Goal: Communication & Community: Participate in discussion

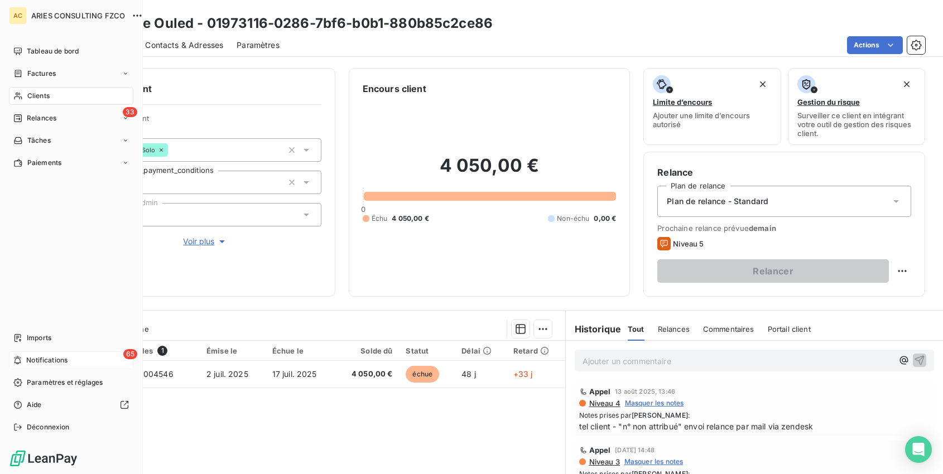
click at [52, 357] on span "Notifications" at bounding box center [46, 360] width 41 height 10
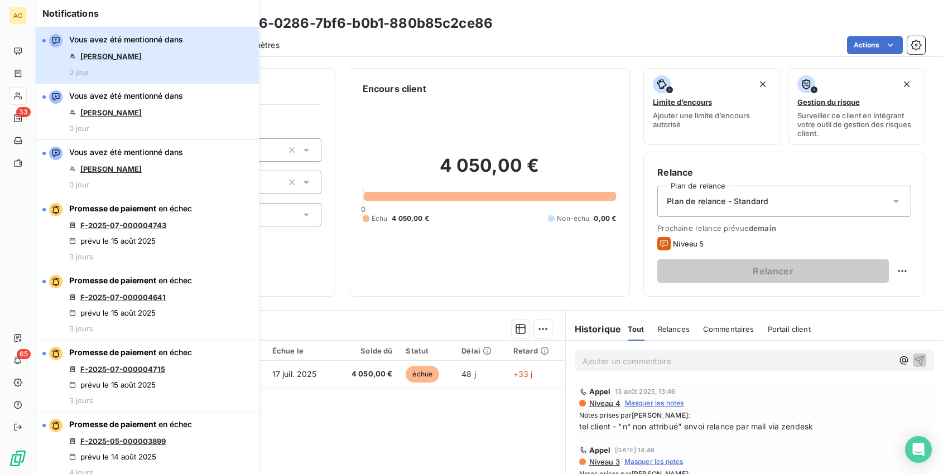
click at [192, 59] on button "Vous avez été mentionné dans Olfa Sahlia 0 jour" at bounding box center [147, 55] width 223 height 56
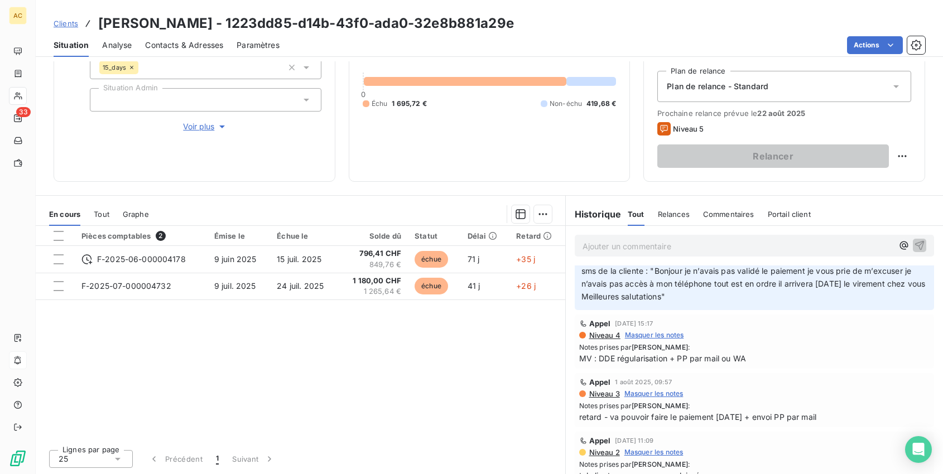
scroll to position [242, 0]
click at [102, 212] on span "Tout" at bounding box center [102, 214] width 16 height 9
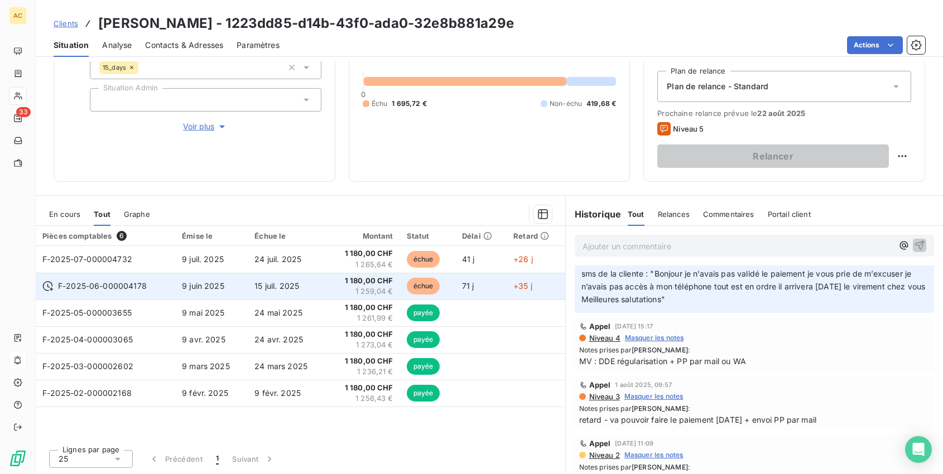
click at [453, 277] on td "échue" at bounding box center [427, 286] width 55 height 27
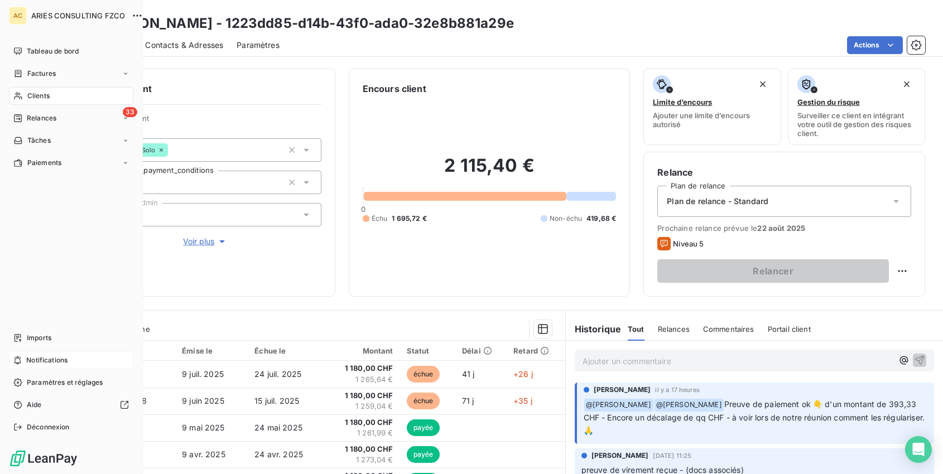
click at [42, 361] on span "Notifications" at bounding box center [46, 360] width 41 height 10
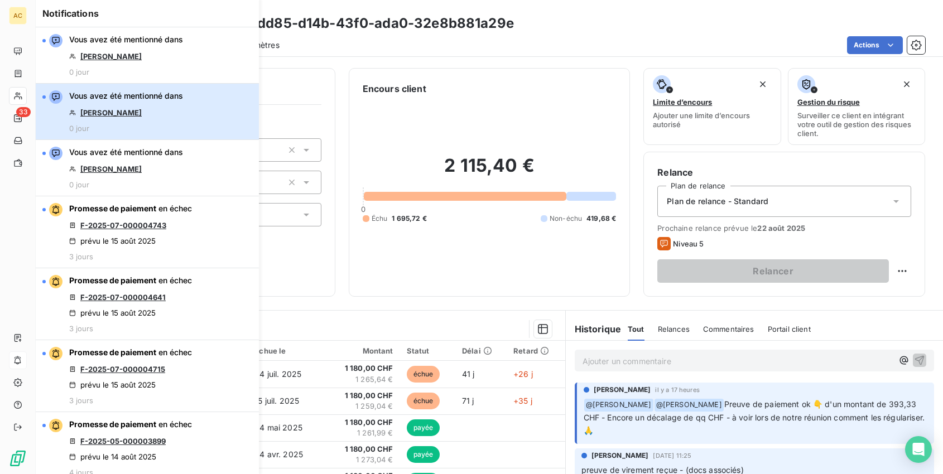
click at [185, 110] on button "Vous avez été mentionné dans [PERSON_NAME] 0 jour" at bounding box center [147, 112] width 223 height 56
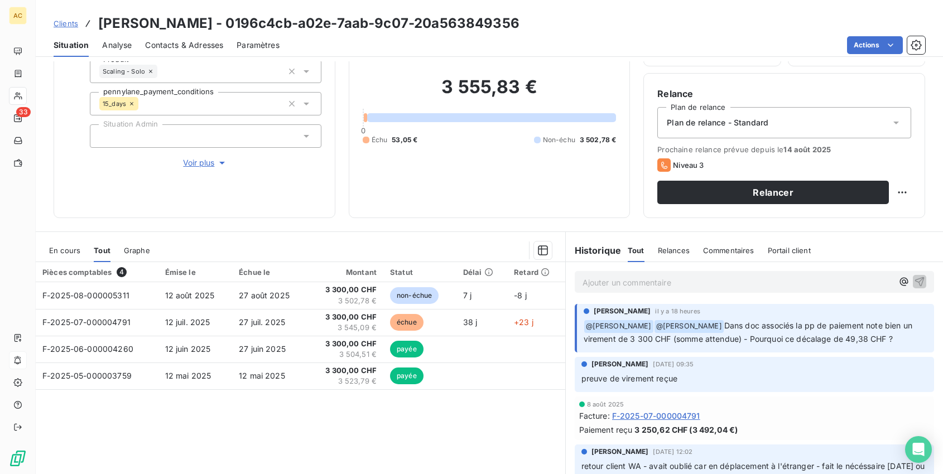
scroll to position [71, 0]
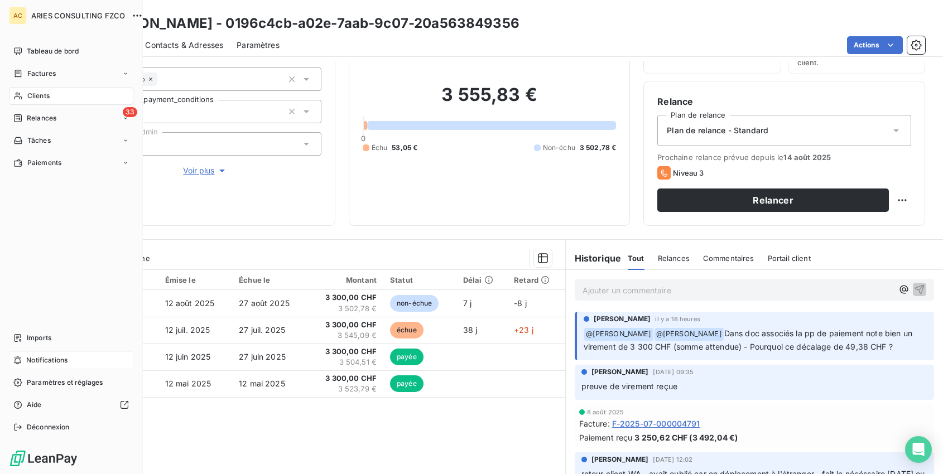
click at [53, 355] on span "Notifications" at bounding box center [46, 360] width 41 height 10
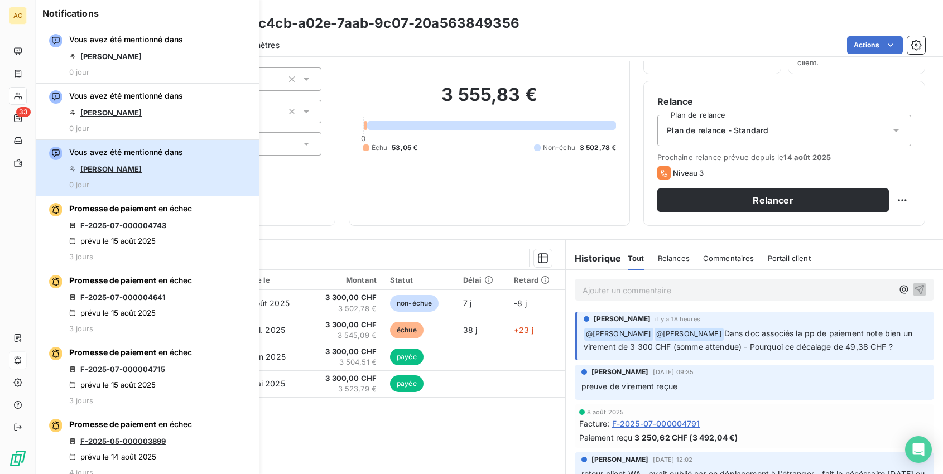
click at [205, 173] on button "Vous avez été mentionné dans [PERSON_NAME] 0 jour" at bounding box center [147, 168] width 223 height 56
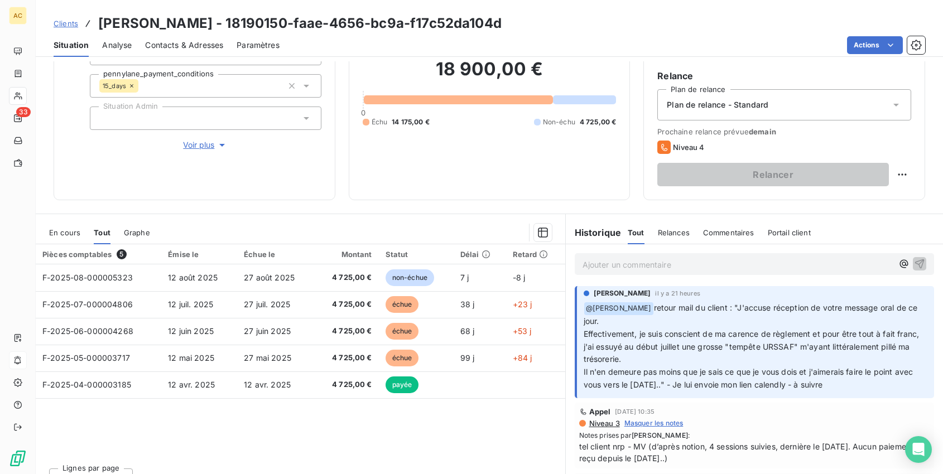
scroll to position [115, 0]
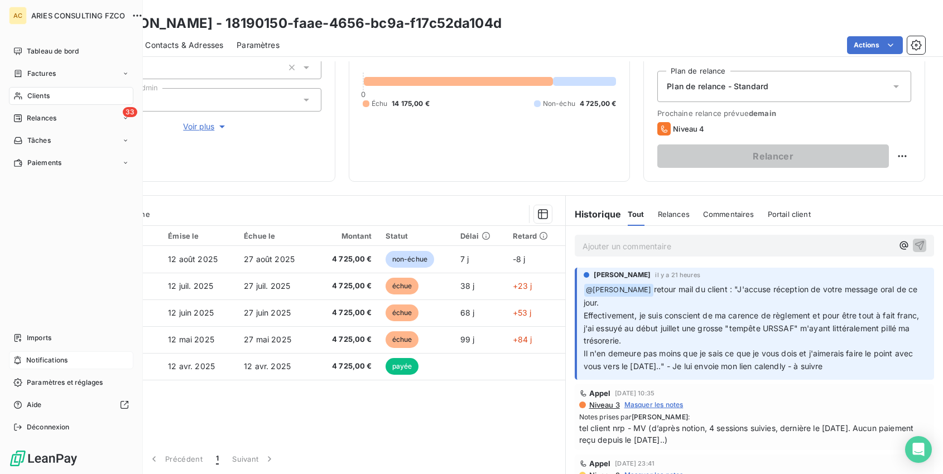
click at [46, 361] on span "Notifications" at bounding box center [46, 360] width 41 height 10
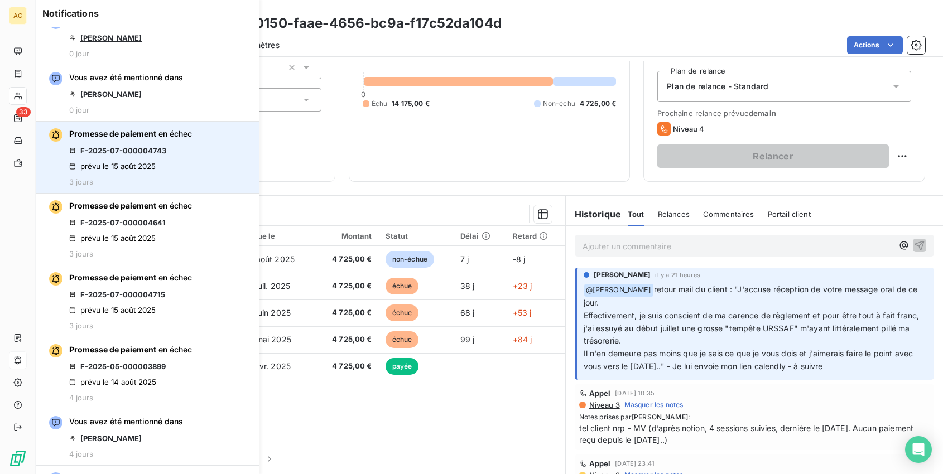
scroll to position [75, 0]
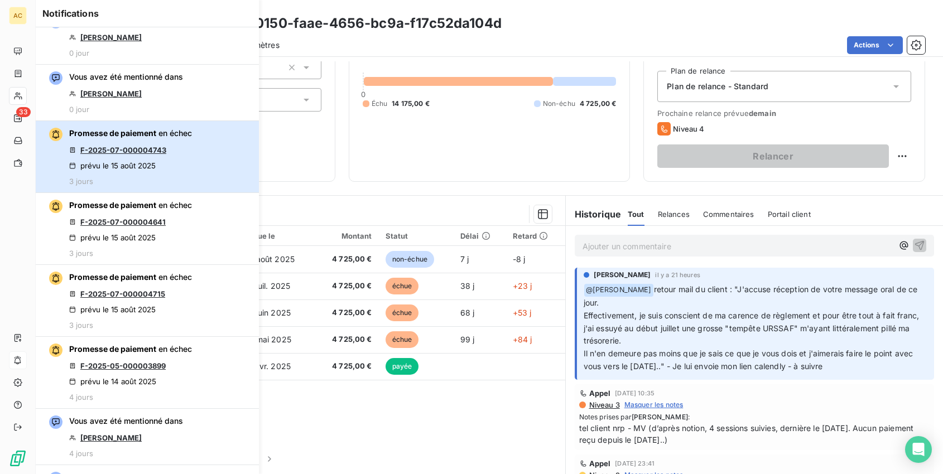
click at [195, 165] on button "Promesse de paiement en échec F-2025-07-000004743 prévu le [DATE] 3 jours" at bounding box center [147, 157] width 223 height 72
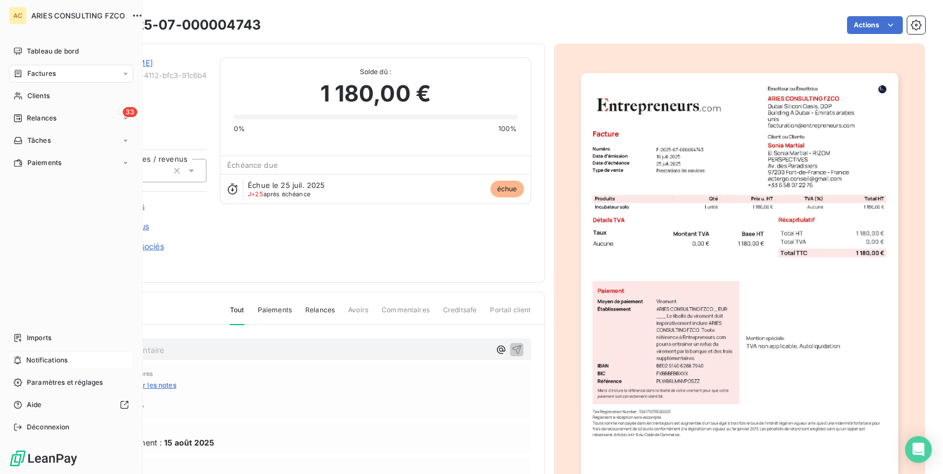
click at [45, 365] on div "Notifications" at bounding box center [71, 360] width 124 height 18
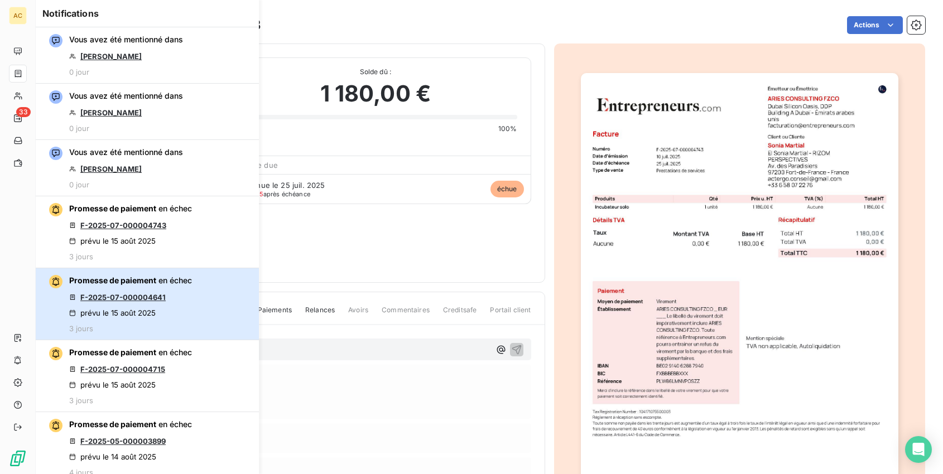
click at [187, 296] on div "Promesse de paiement en échec F-2025-07-000004641 prévu le [DATE] 3 jours" at bounding box center [130, 304] width 123 height 58
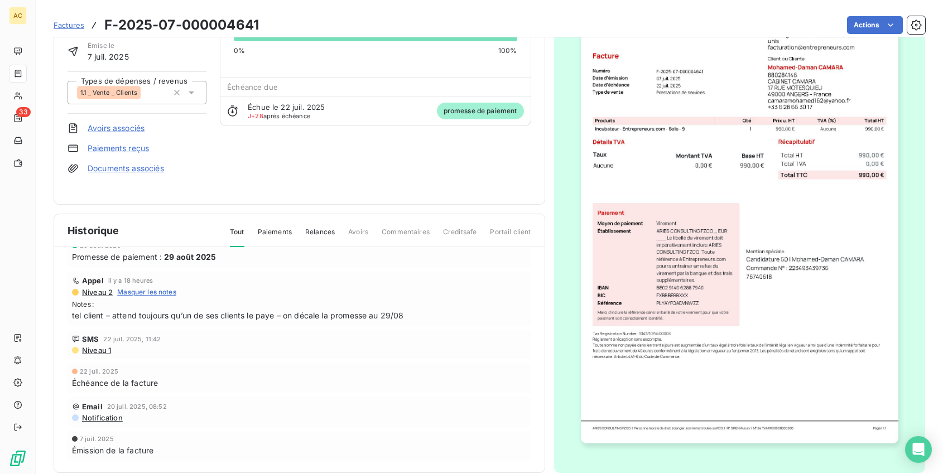
scroll to position [95, 0]
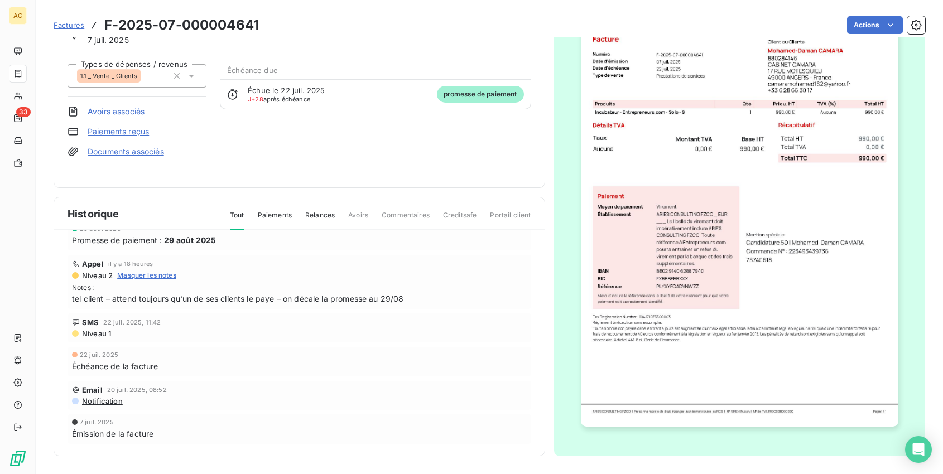
click at [276, 211] on span "Paiements" at bounding box center [275, 219] width 34 height 19
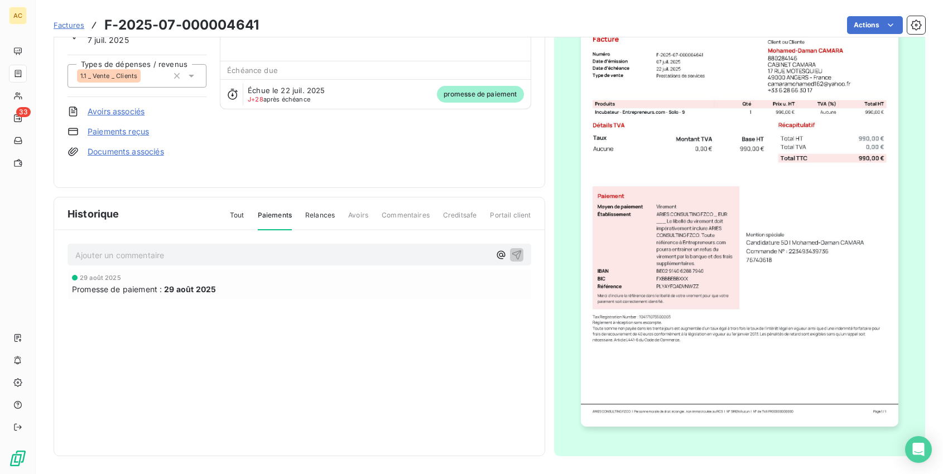
scroll to position [0, 0]
click at [344, 218] on div "Tout Paiements Relances Avoirs Commentaires Creditsafe Portail client" at bounding box center [373, 219] width 315 height 19
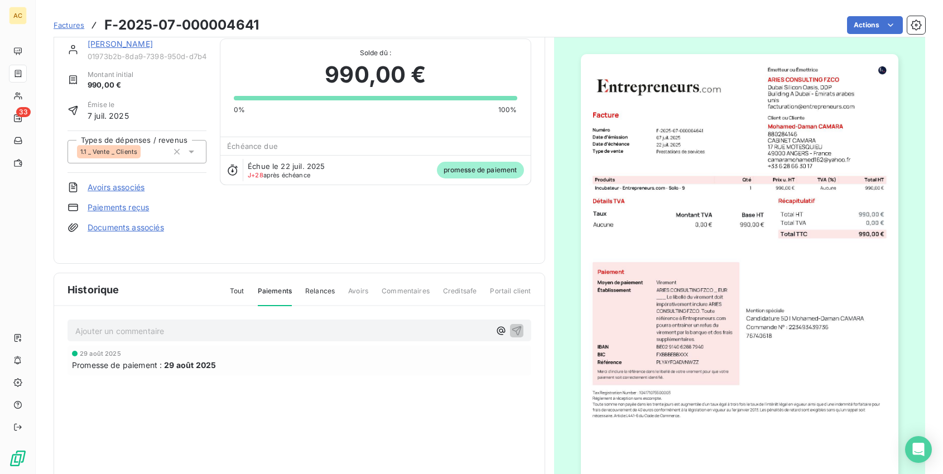
scroll to position [5, 0]
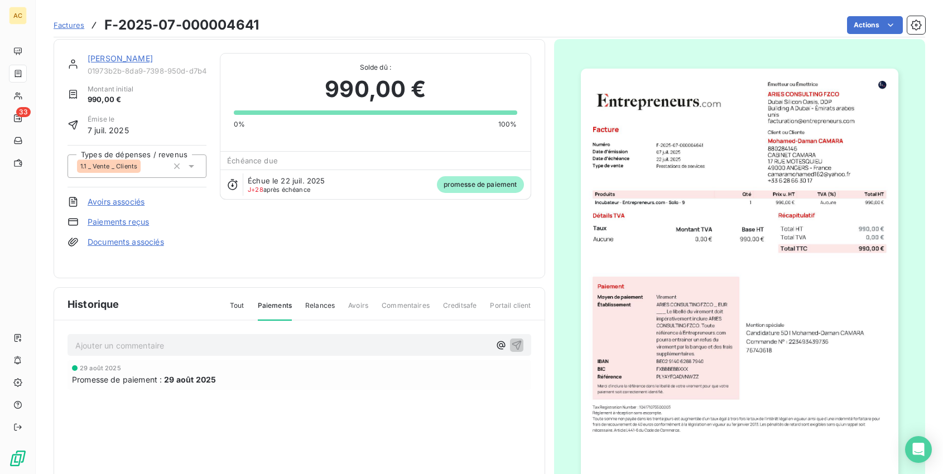
click at [115, 56] on link "[PERSON_NAME]" at bounding box center [120, 58] width 65 height 9
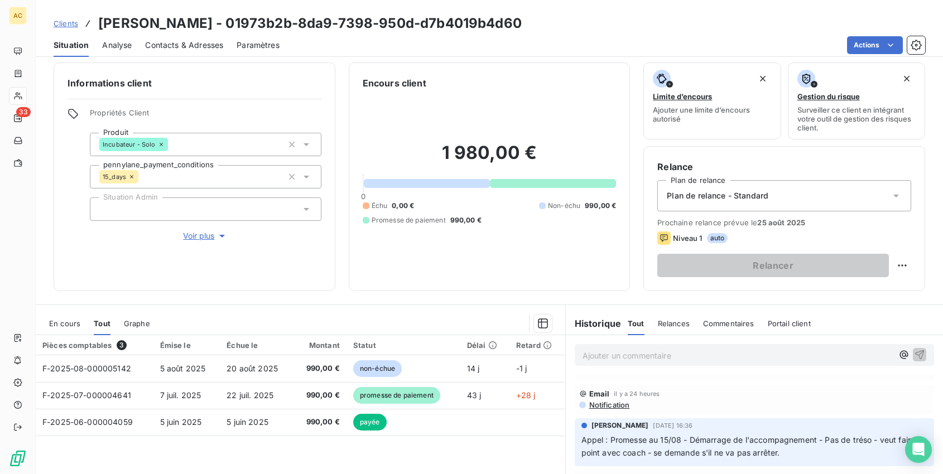
scroll to position [2, 0]
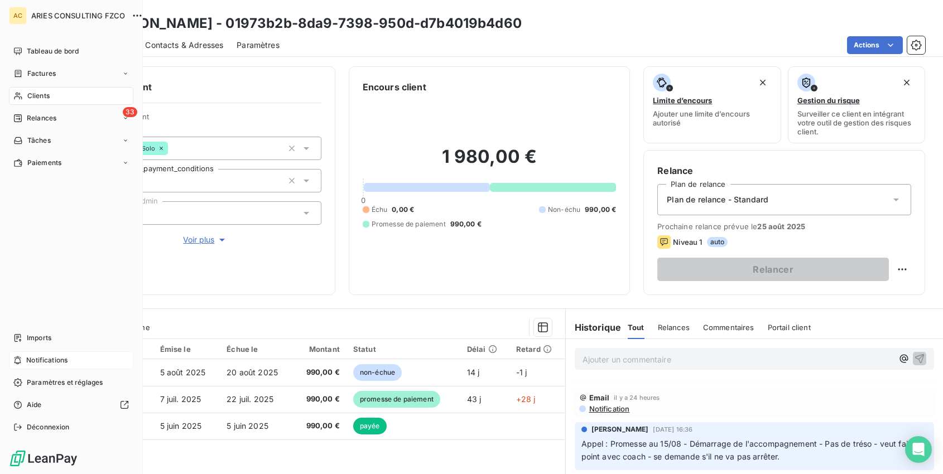
click at [29, 359] on span "Notifications" at bounding box center [46, 360] width 41 height 10
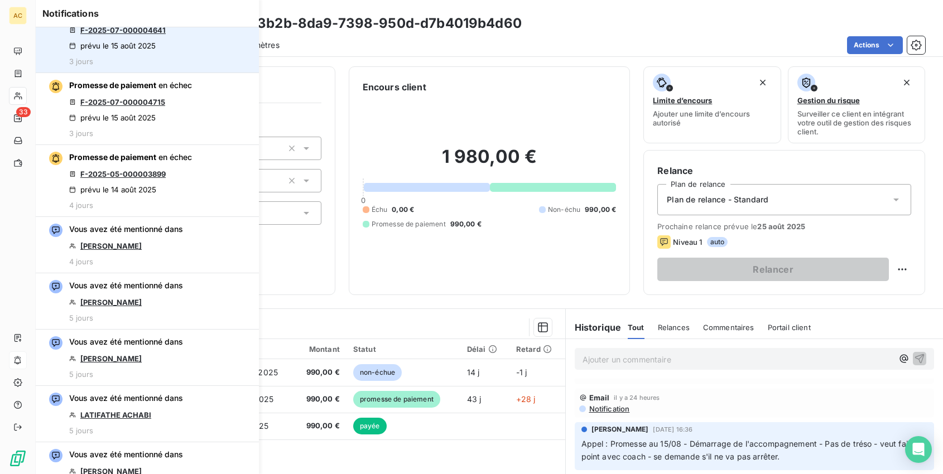
scroll to position [273, 0]
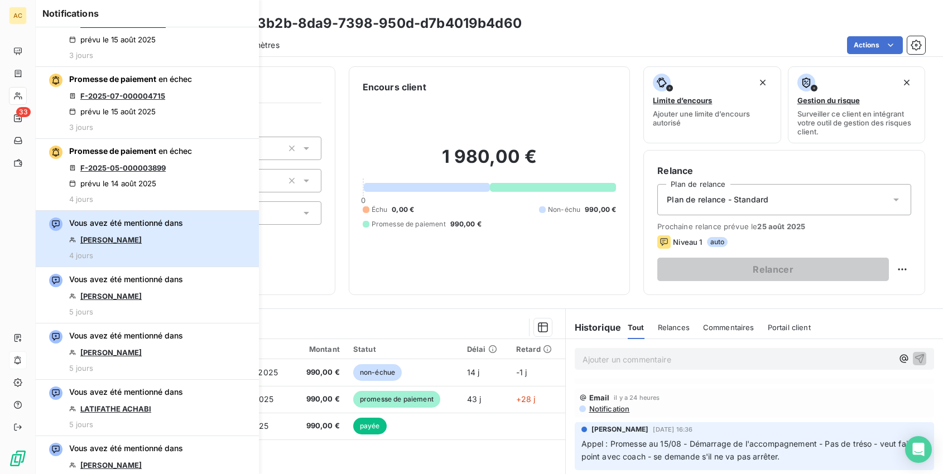
click at [185, 234] on button "Vous avez été mentionné dans [PERSON_NAME] 4 jours" at bounding box center [147, 239] width 223 height 56
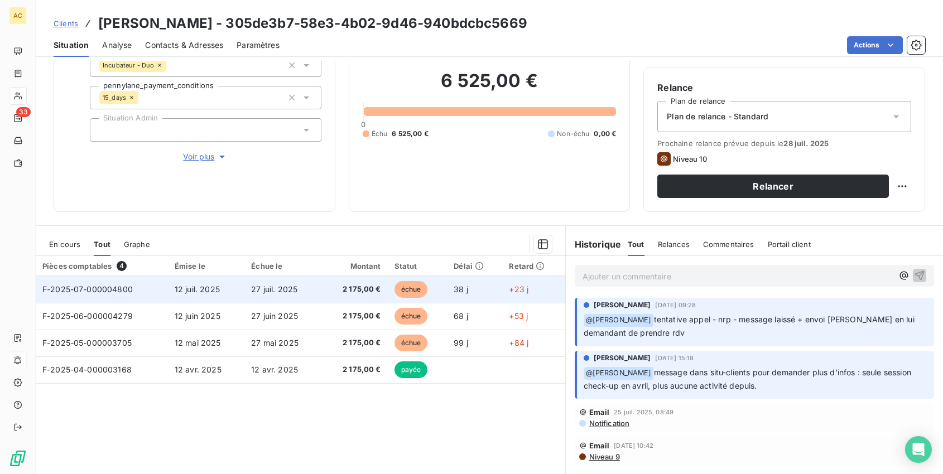
scroll to position [89, 0]
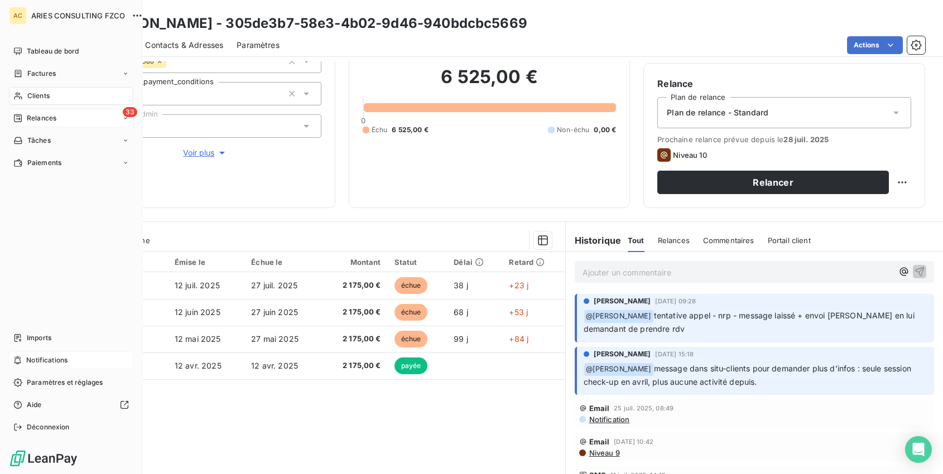
click at [38, 119] on span "Relances" at bounding box center [42, 118] width 30 height 10
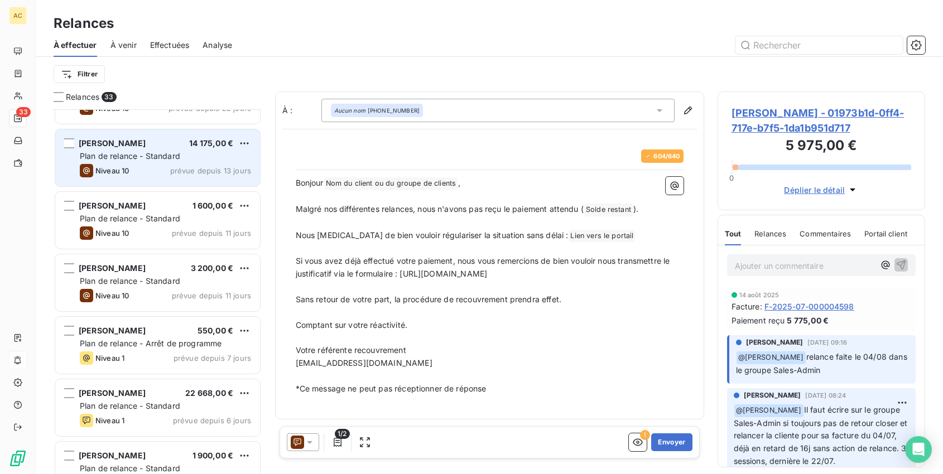
scroll to position [112, 0]
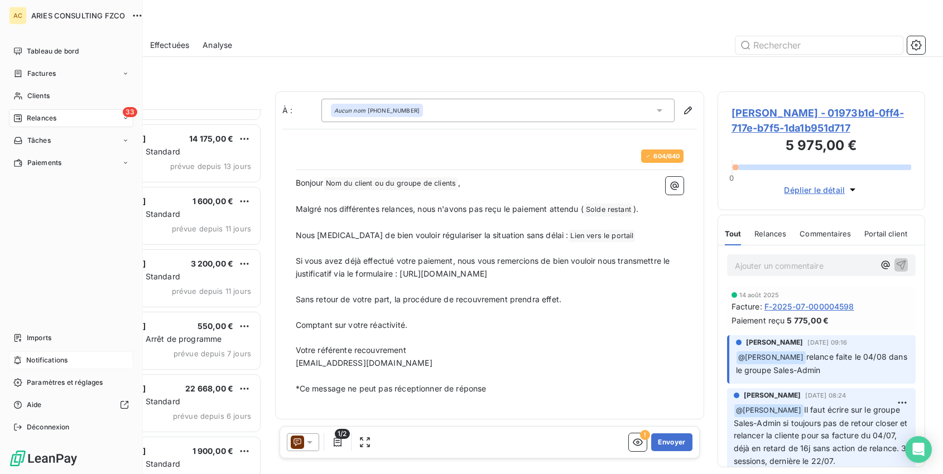
click at [38, 359] on span "Notifications" at bounding box center [46, 360] width 41 height 10
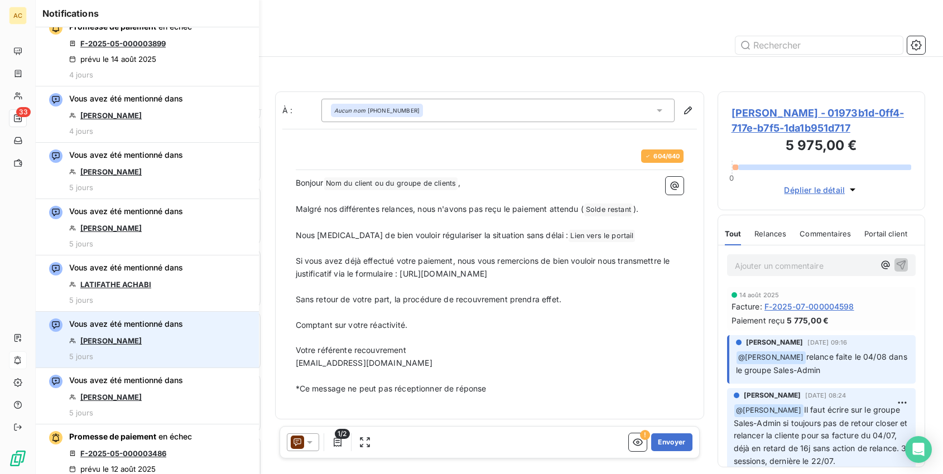
scroll to position [394, 0]
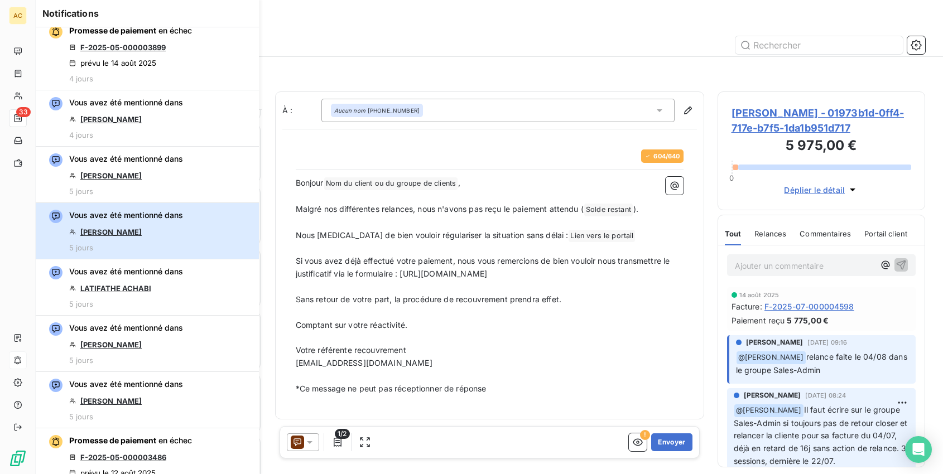
click at [180, 245] on div "Vous avez été mentionné dans [PERSON_NAME] 5 jours" at bounding box center [126, 231] width 114 height 42
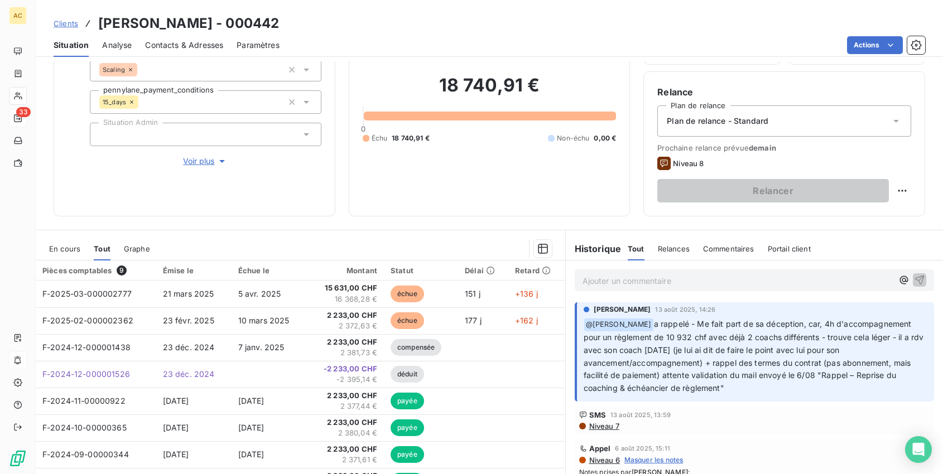
scroll to position [78, 0]
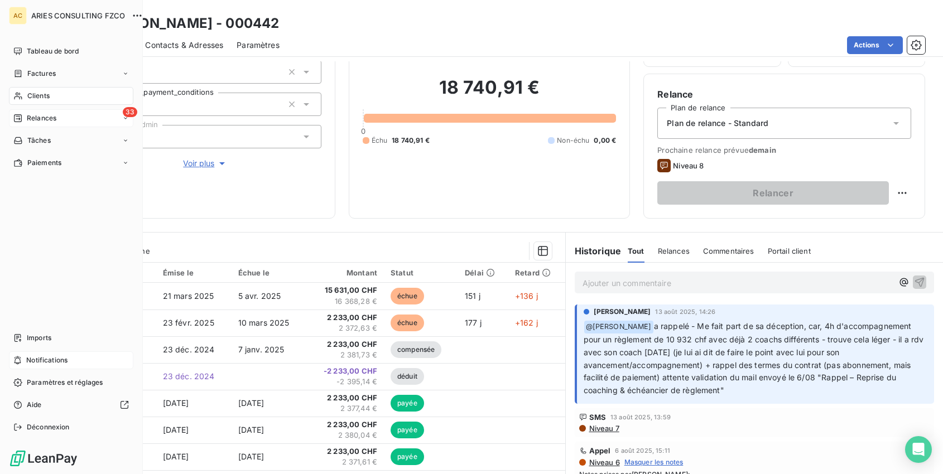
click at [57, 361] on span "Notifications" at bounding box center [46, 360] width 41 height 10
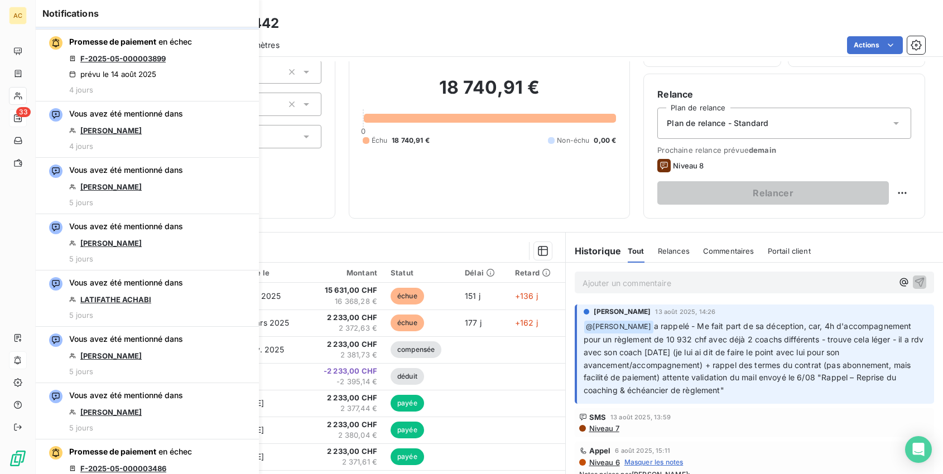
scroll to position [365, 0]
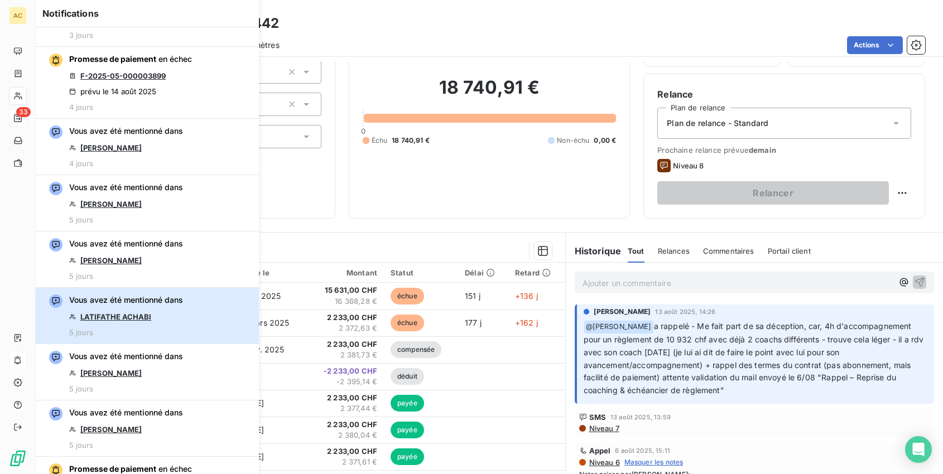
click at [173, 304] on span "Vous avez été mentionné dans" at bounding box center [126, 299] width 114 height 11
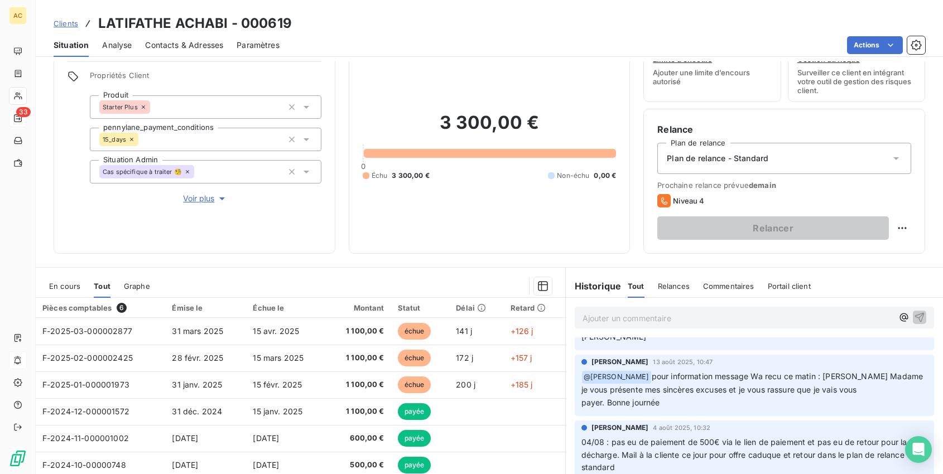
scroll to position [34, 0]
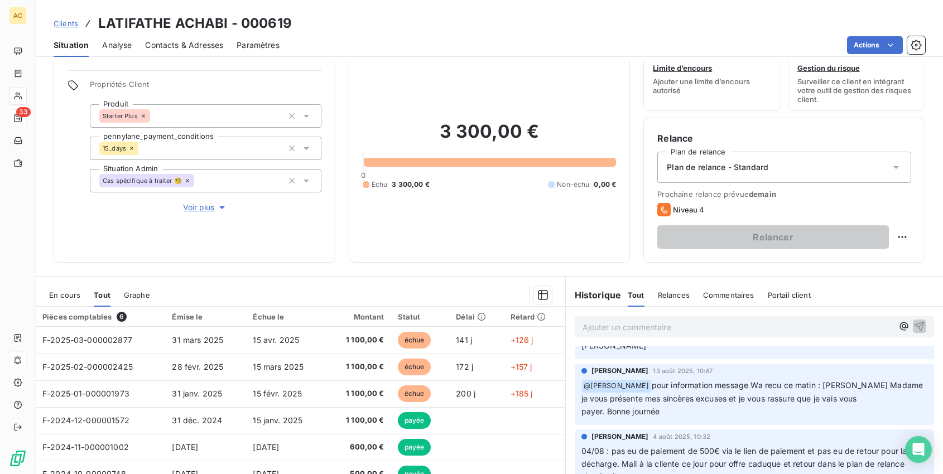
click at [200, 208] on span "Voir plus" at bounding box center [205, 207] width 45 height 11
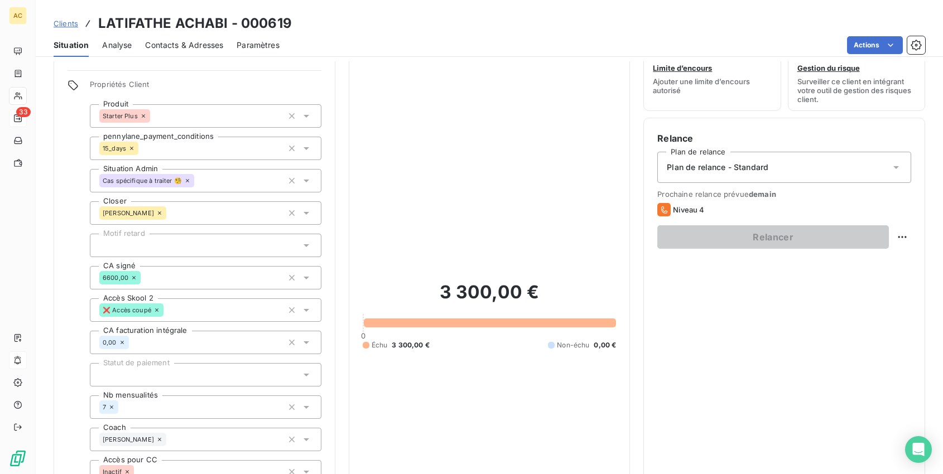
click at [226, 246] on div at bounding box center [205, 245] width 231 height 23
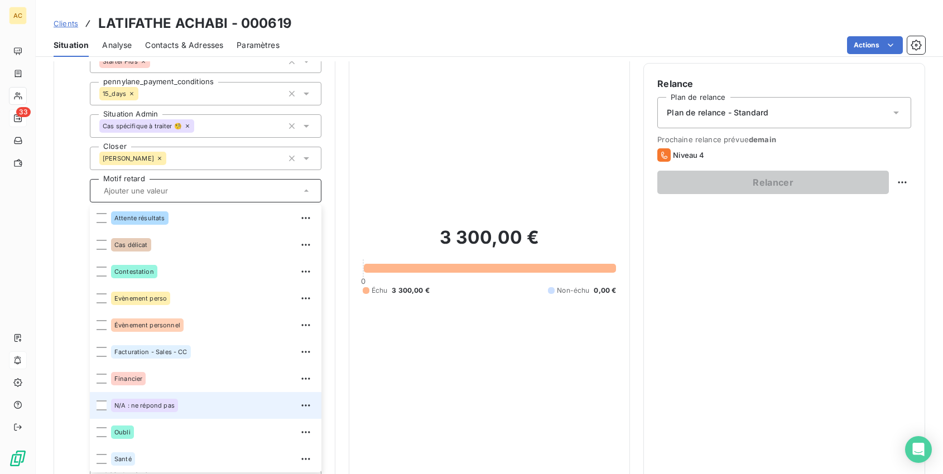
scroll to position [76, 0]
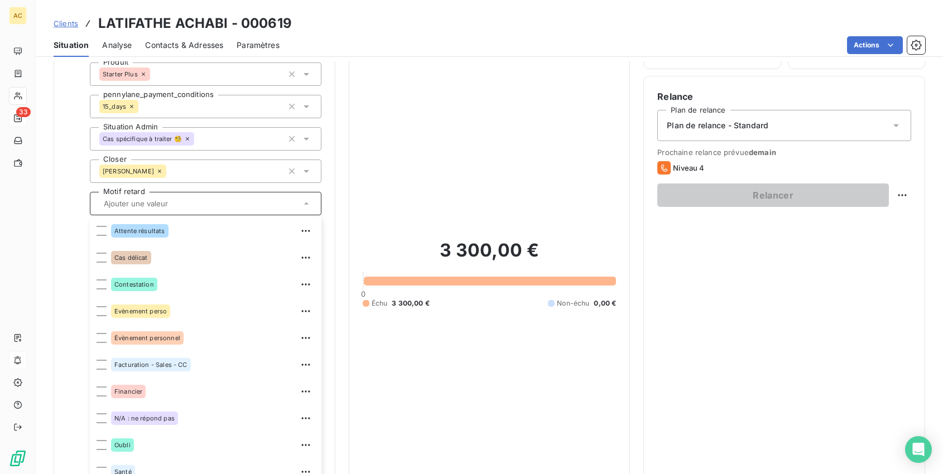
click at [199, 210] on div at bounding box center [205, 203] width 231 height 23
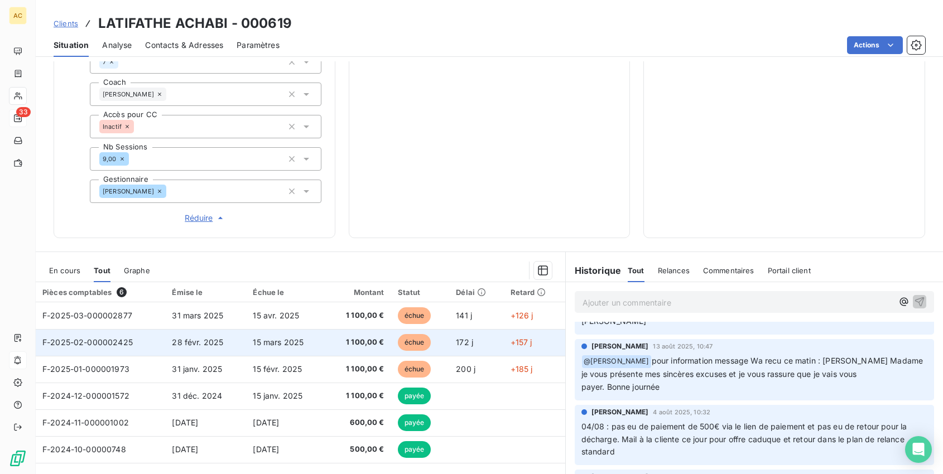
scroll to position [436, 0]
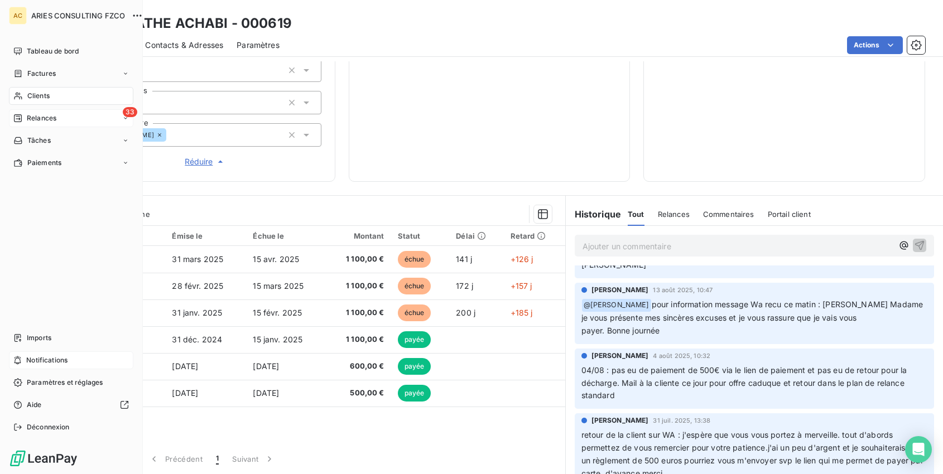
click at [52, 360] on span "Notifications" at bounding box center [46, 360] width 41 height 10
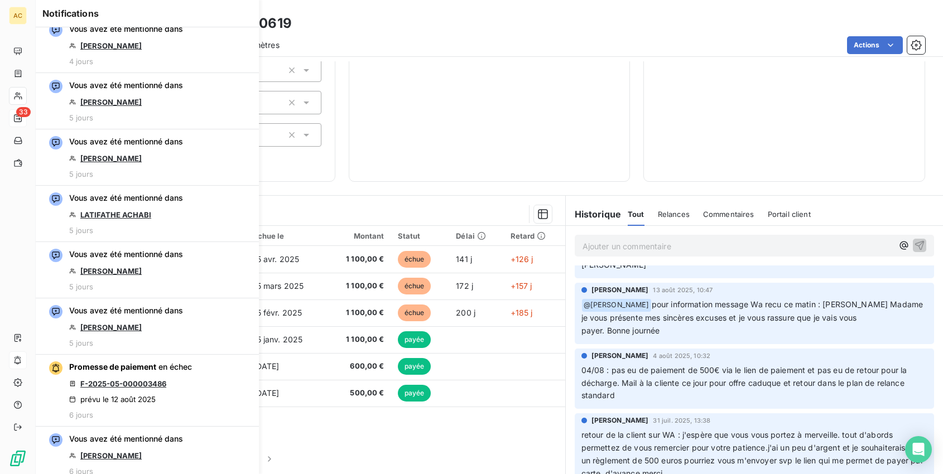
scroll to position [475, 0]
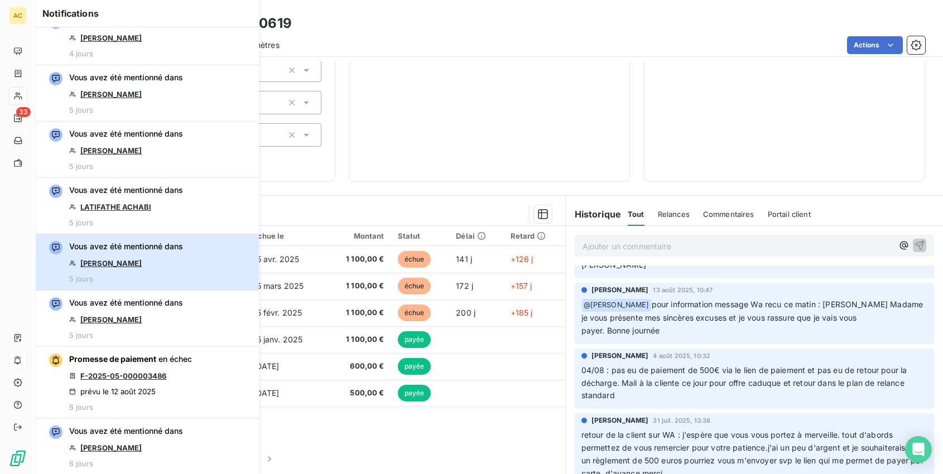
click at [176, 258] on div "Vous avez été mentionné dans [PERSON_NAME] 5 jours" at bounding box center [126, 262] width 114 height 42
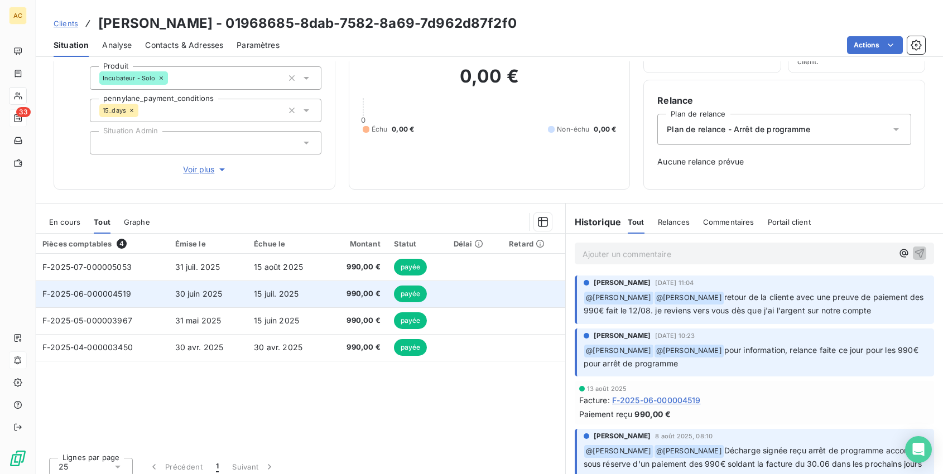
scroll to position [80, 0]
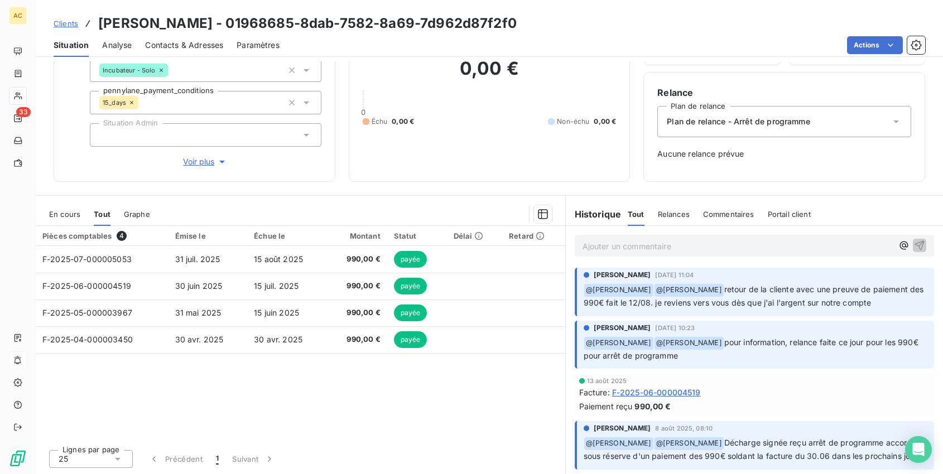
click at [656, 246] on p "Ajouter un commentaire ﻿" at bounding box center [737, 246] width 311 height 14
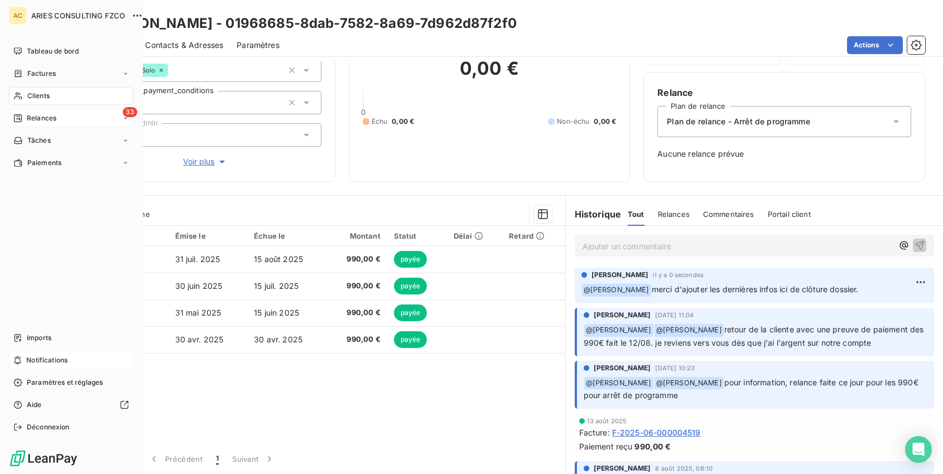
click at [59, 362] on span "Notifications" at bounding box center [46, 360] width 41 height 10
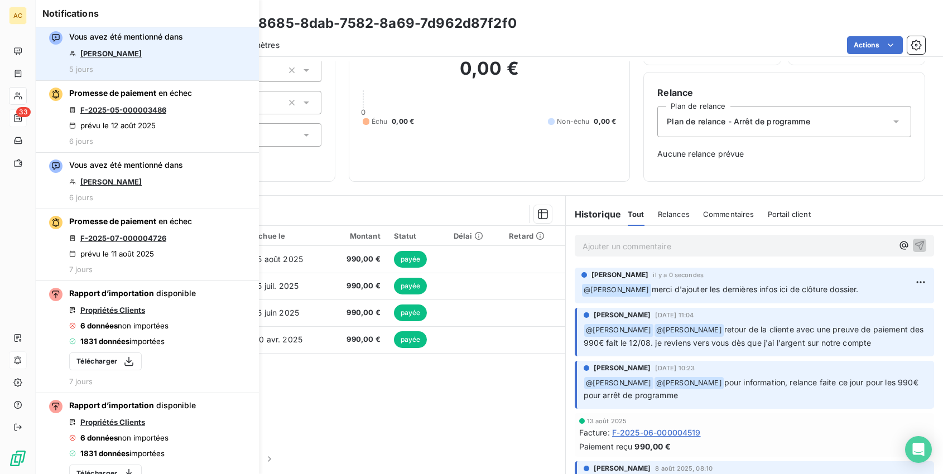
scroll to position [750, 0]
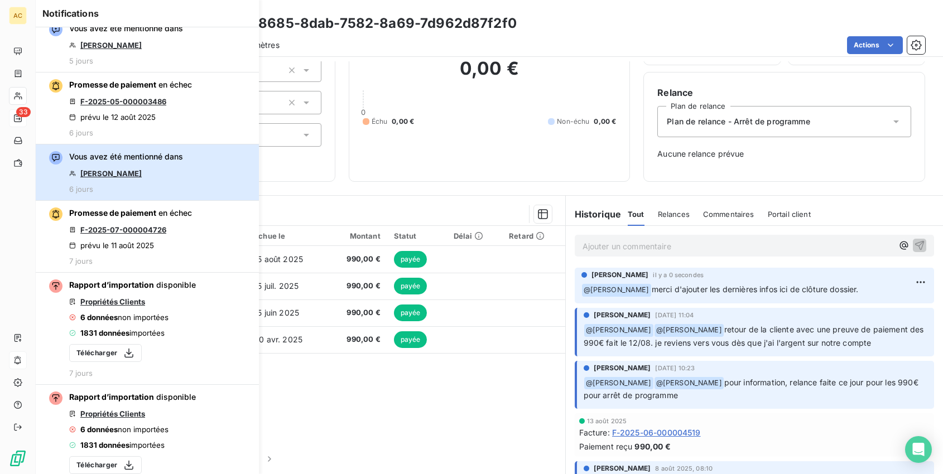
click at [175, 175] on div "Vous avez été mentionné dans Charlotte Glas Rosset 6 jours" at bounding box center [126, 172] width 114 height 42
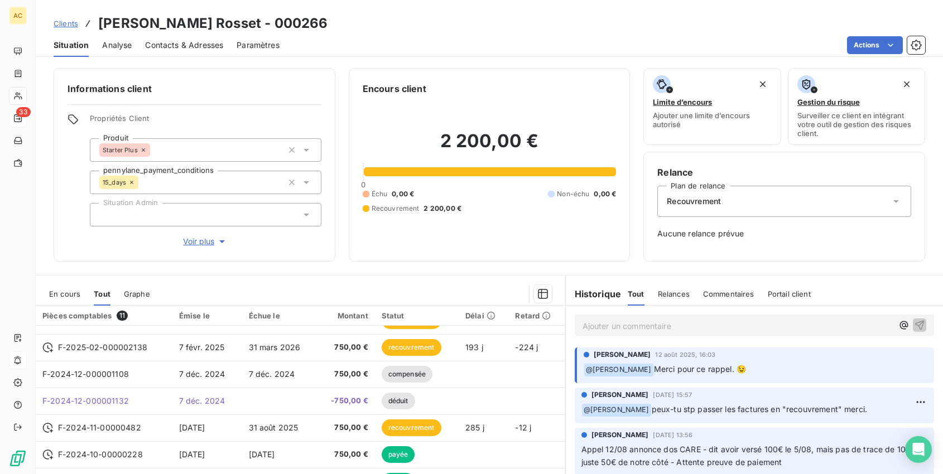
scroll to position [18, 0]
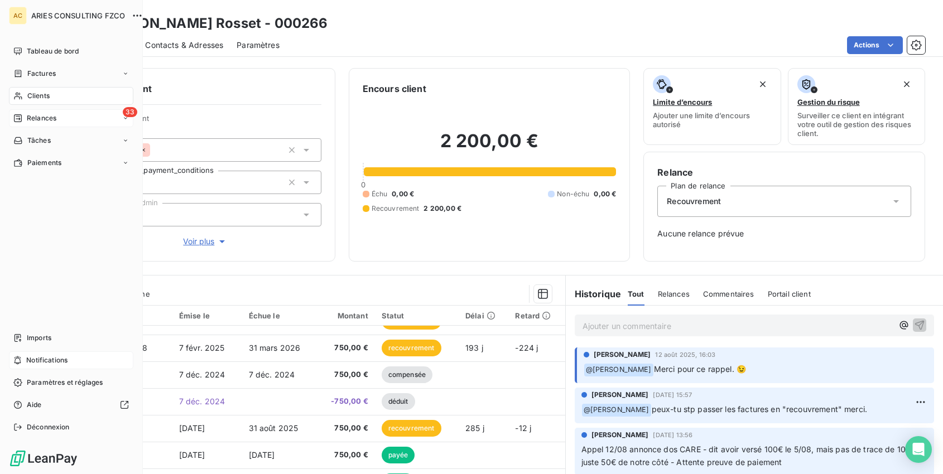
click at [39, 363] on span "Notifications" at bounding box center [46, 360] width 41 height 10
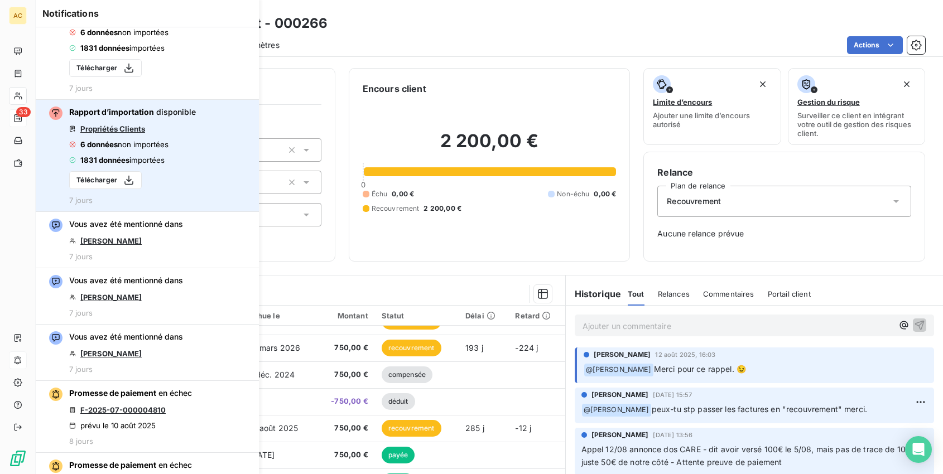
scroll to position [1041, 0]
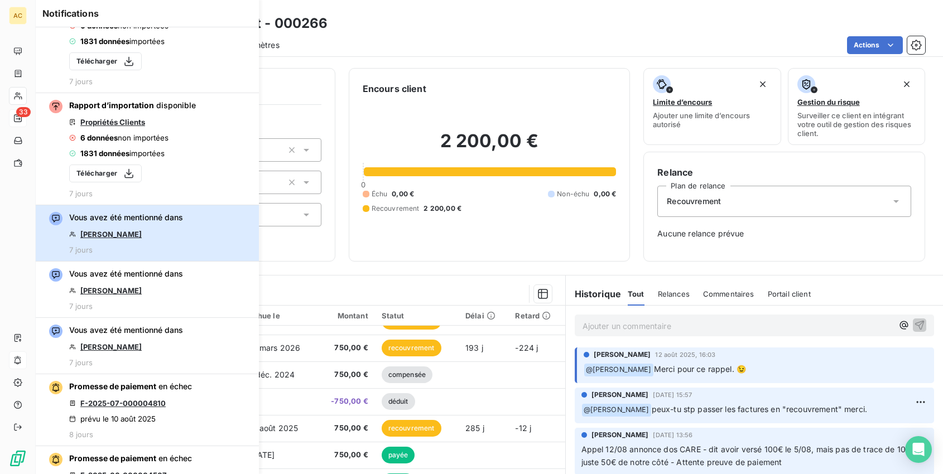
click at [155, 240] on div "Vous avez été mentionné dans [PERSON_NAME] 7 jours" at bounding box center [126, 233] width 114 height 42
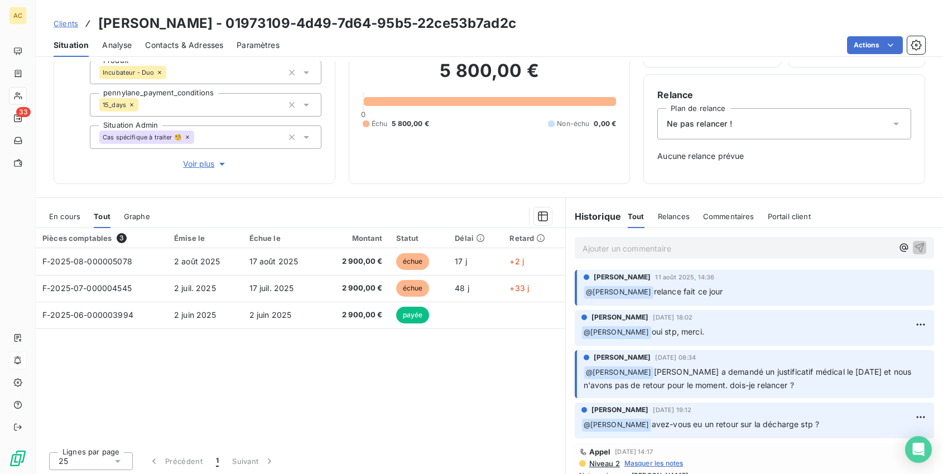
scroll to position [80, 0]
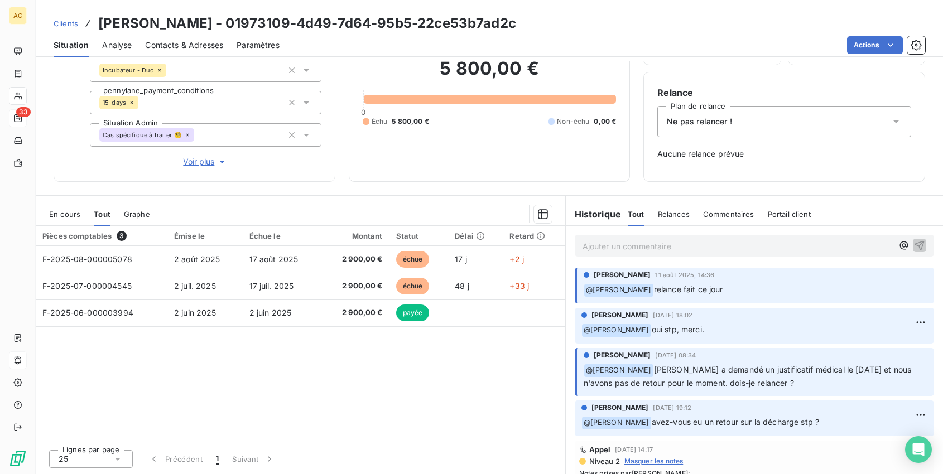
click at [637, 245] on p "Ajouter un commentaire ﻿" at bounding box center [737, 246] width 311 height 14
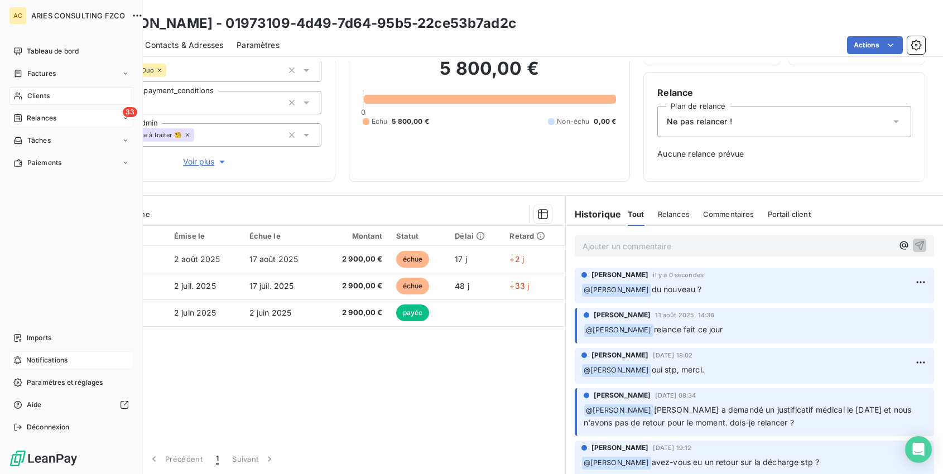
click at [42, 363] on span "Notifications" at bounding box center [46, 360] width 41 height 10
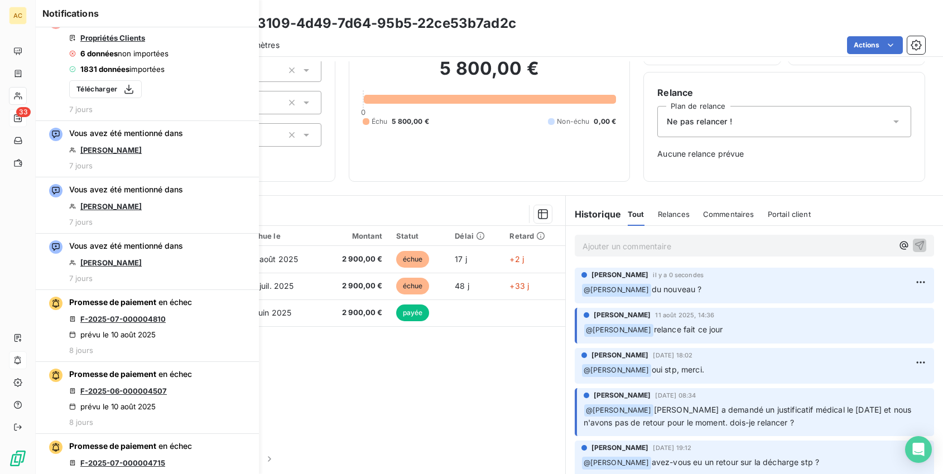
scroll to position [1128, 0]
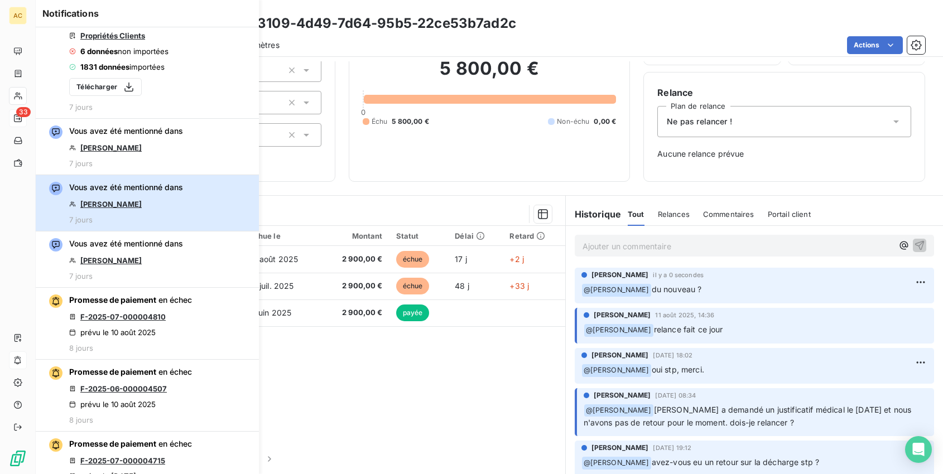
click at [166, 214] on div "Vous avez été mentionné dans [PERSON_NAME] 7 jours" at bounding box center [126, 203] width 114 height 42
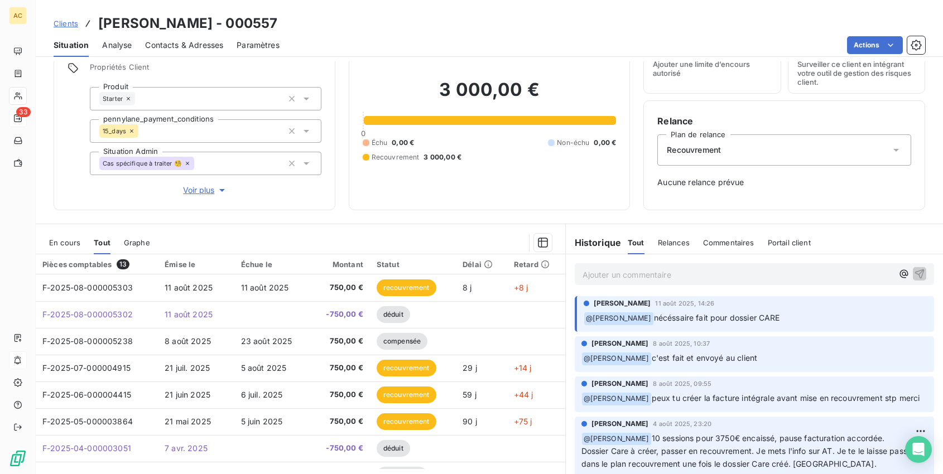
scroll to position [80, 0]
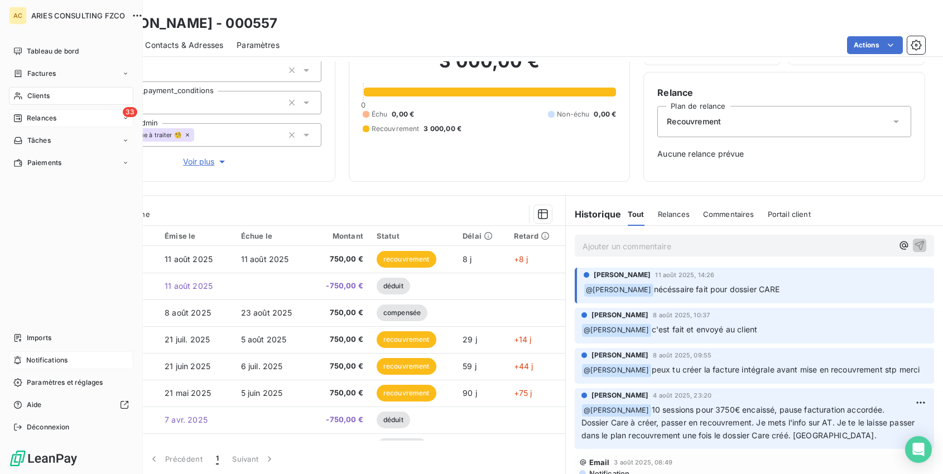
click at [50, 364] on span "Notifications" at bounding box center [46, 360] width 41 height 10
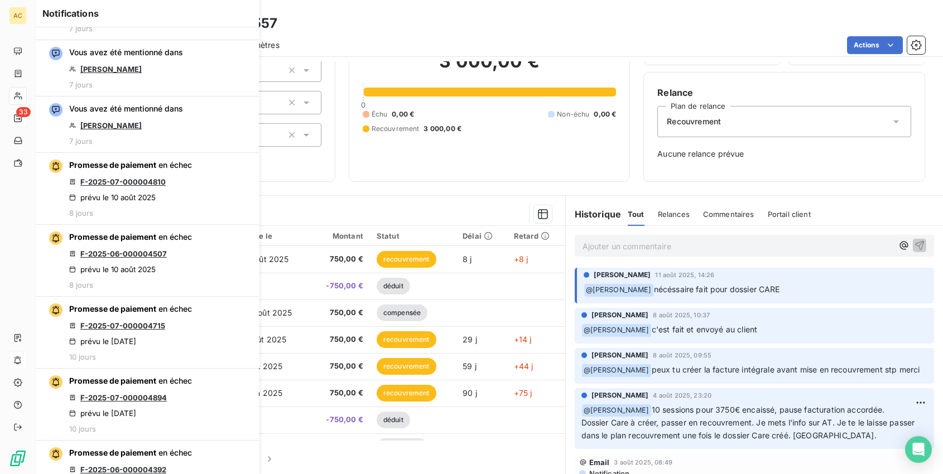
scroll to position [1260, 0]
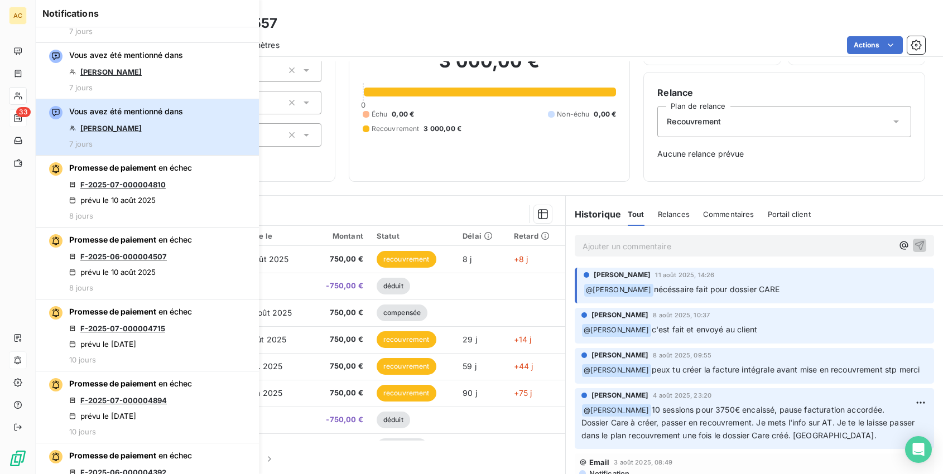
click at [152, 120] on div "Vous avez été mentionné dans [PERSON_NAME] 7 jours" at bounding box center [126, 127] width 114 height 42
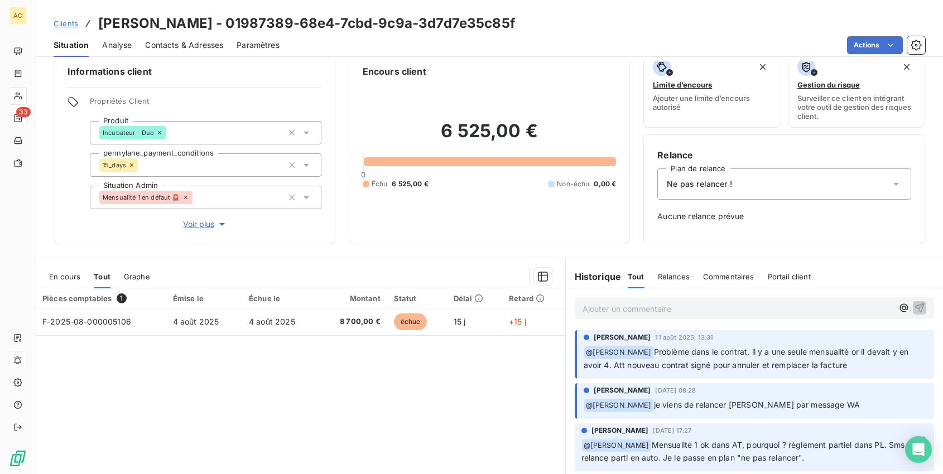
scroll to position [17, 0]
click at [627, 307] on p "Ajouter un commentaire ﻿" at bounding box center [737, 309] width 311 height 14
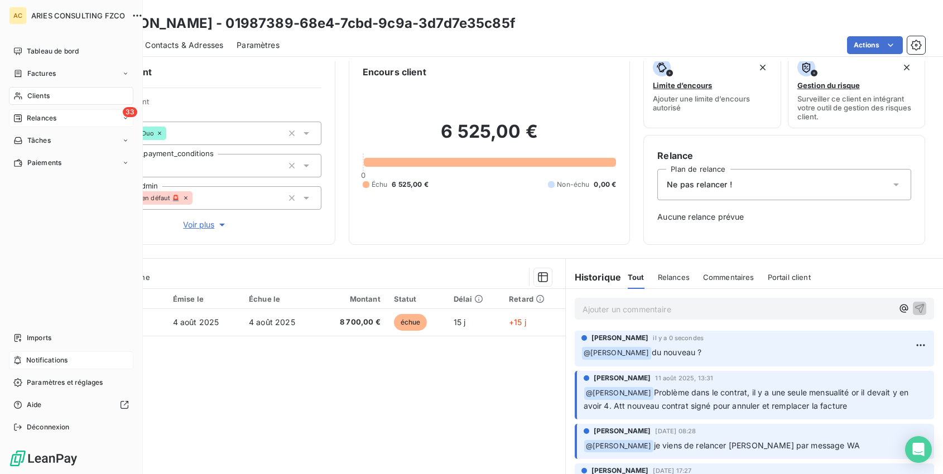
click at [55, 359] on span "Notifications" at bounding box center [46, 360] width 41 height 10
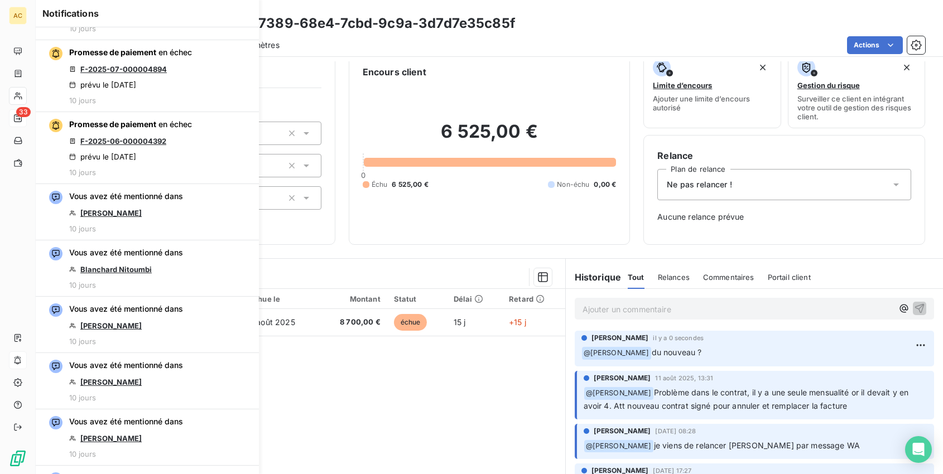
scroll to position [1602, 0]
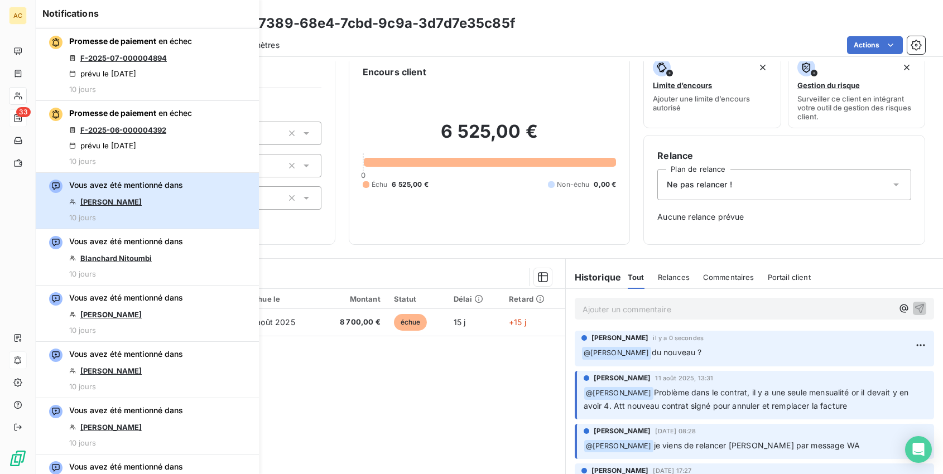
click at [180, 197] on div "Vous avez été mentionné dans [GEOGRAPHIC_DATA][PERSON_NAME] 10 jours" at bounding box center [126, 201] width 114 height 42
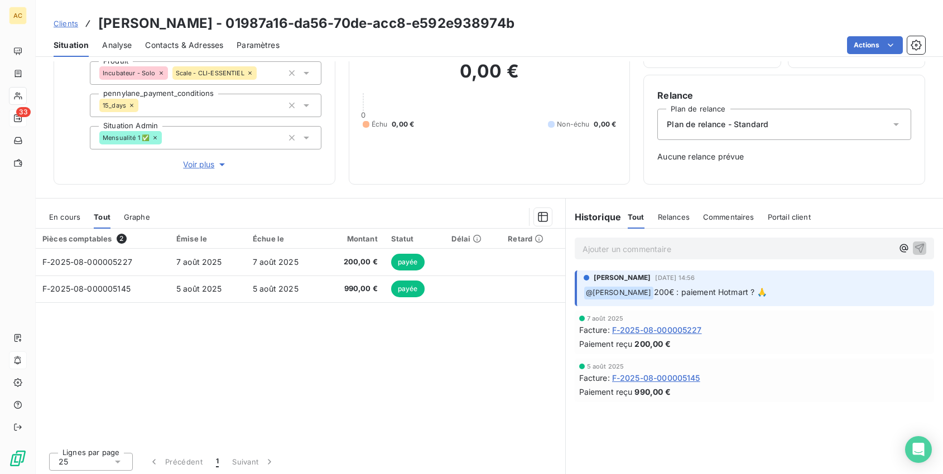
scroll to position [78, 0]
click at [646, 249] on p "Ajouter un commentaire ﻿" at bounding box center [737, 249] width 311 height 14
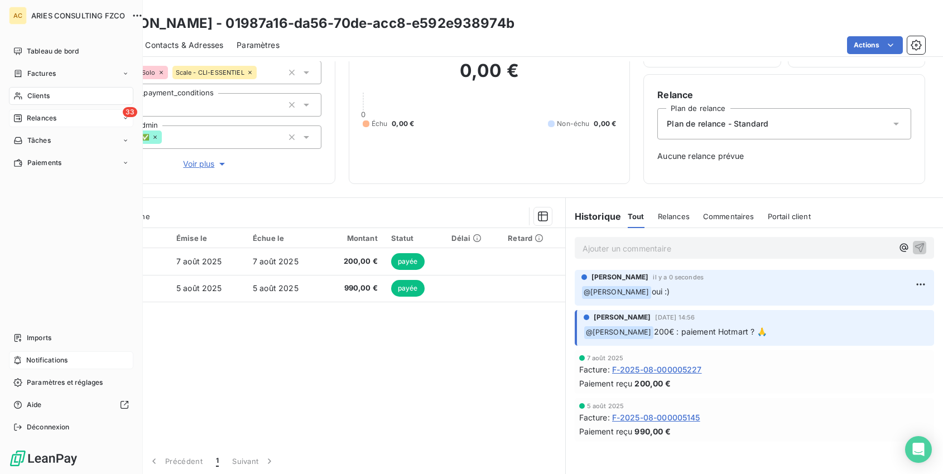
click at [51, 365] on div "Notifications" at bounding box center [71, 360] width 124 height 18
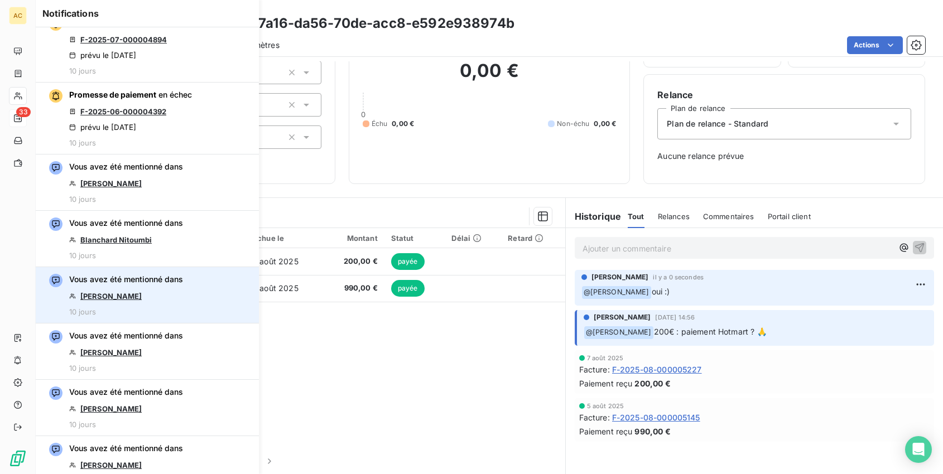
scroll to position [1620, 0]
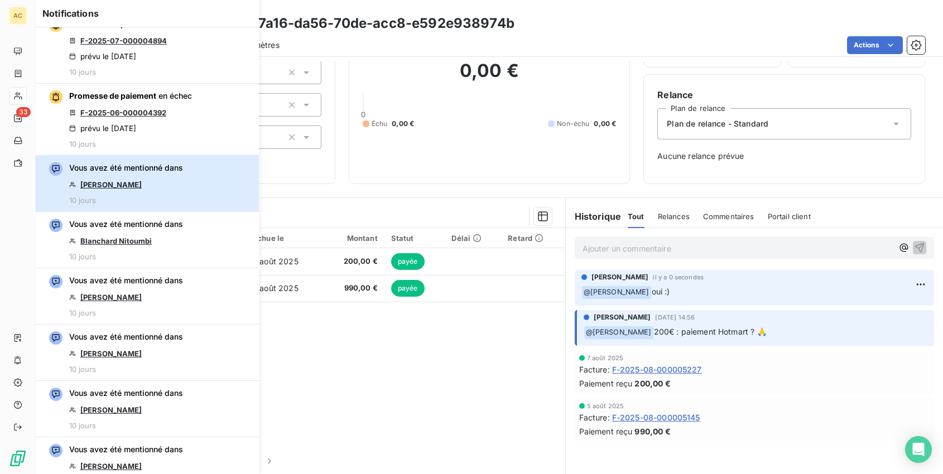
click at [163, 183] on div "Vous avez été mentionné dans [GEOGRAPHIC_DATA][PERSON_NAME] 10 jours" at bounding box center [126, 183] width 114 height 42
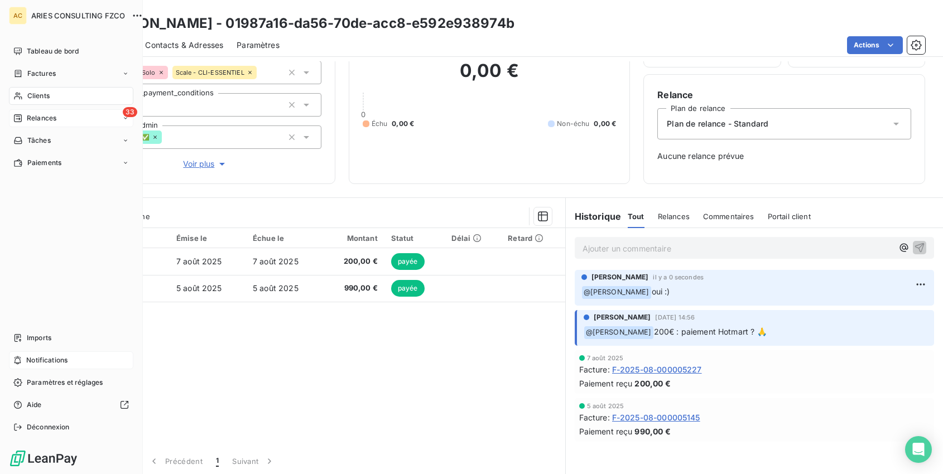
click at [49, 360] on span "Notifications" at bounding box center [46, 360] width 41 height 10
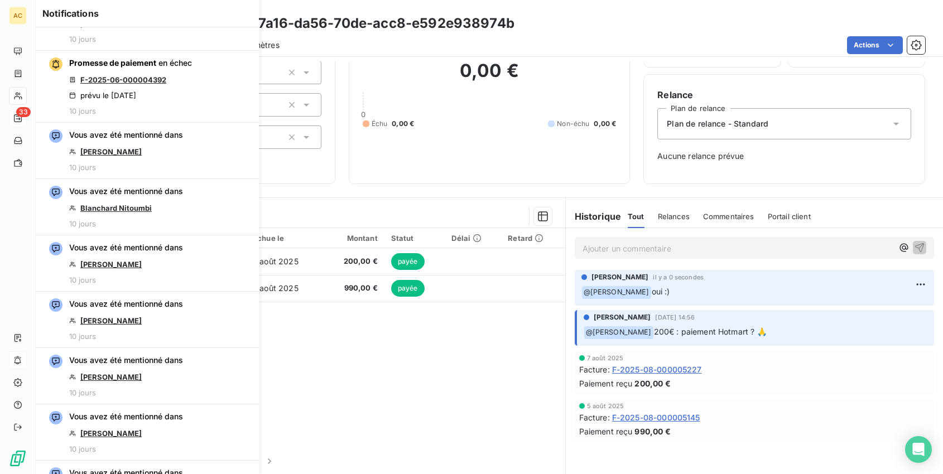
scroll to position [1664, 0]
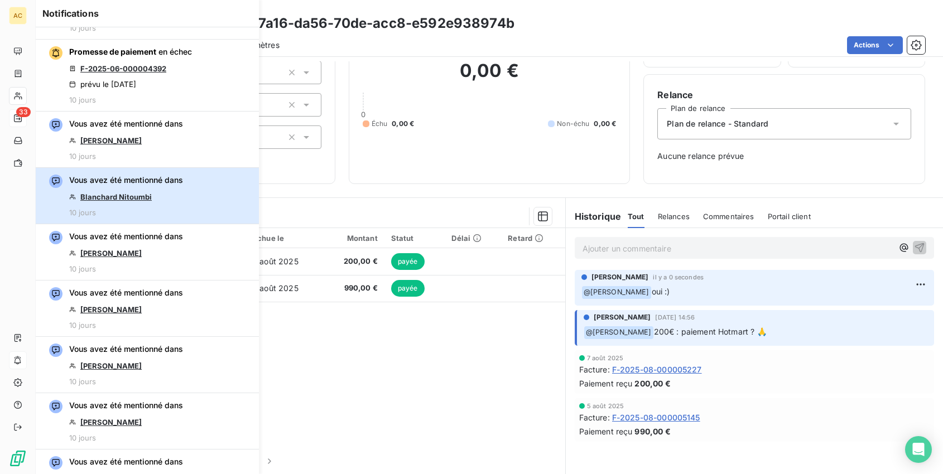
click at [166, 184] on span "Vous avez été mentionné dans" at bounding box center [126, 180] width 114 height 11
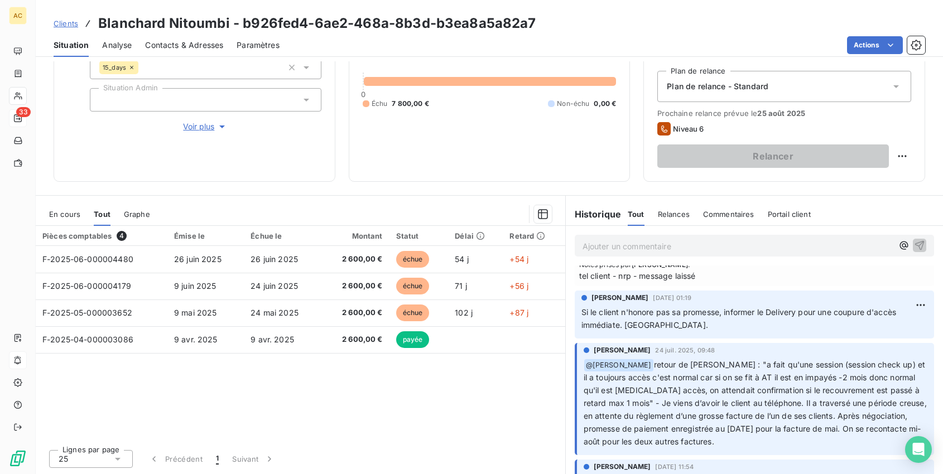
scroll to position [110, 0]
click at [195, 125] on span "Voir plus" at bounding box center [205, 126] width 45 height 11
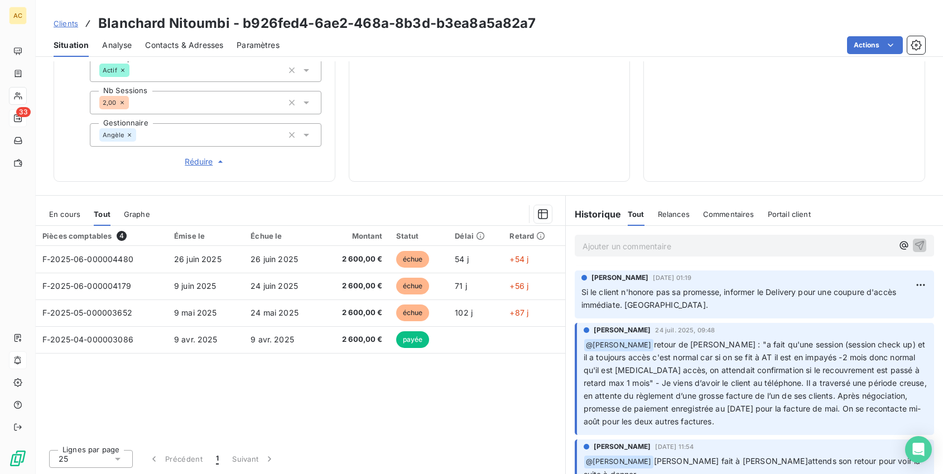
scroll to position [0, 0]
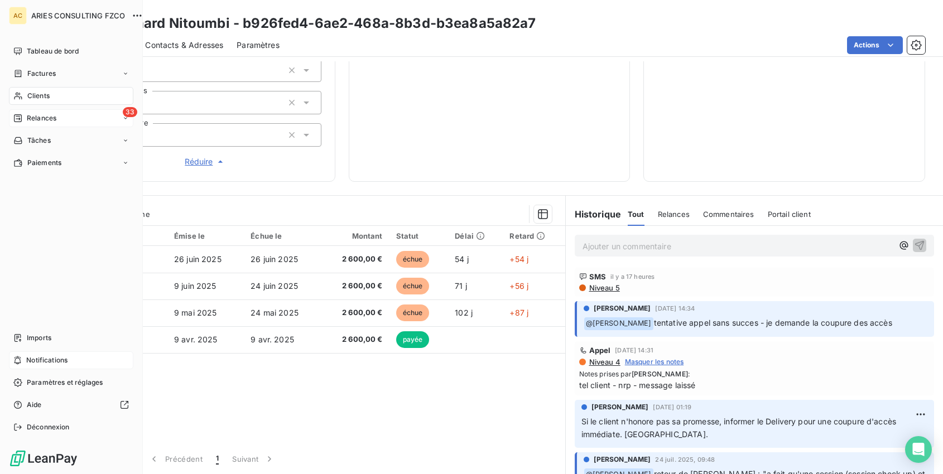
click at [58, 359] on span "Notifications" at bounding box center [46, 360] width 41 height 10
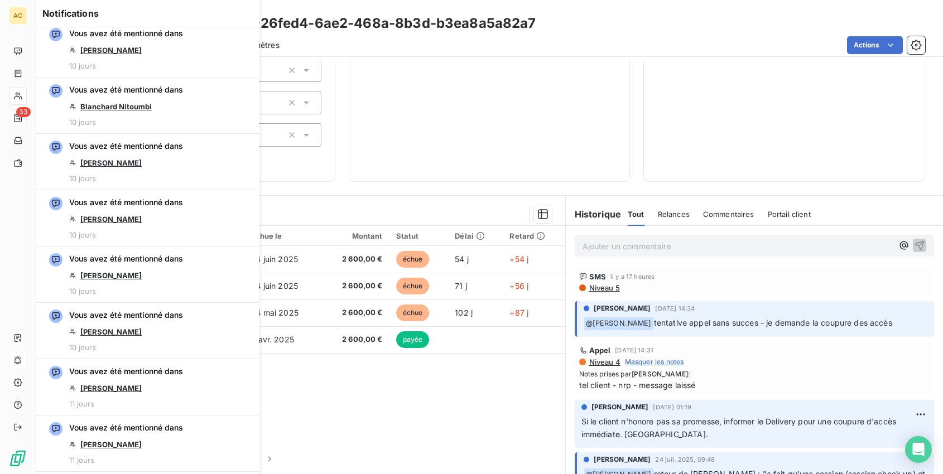
scroll to position [1759, 0]
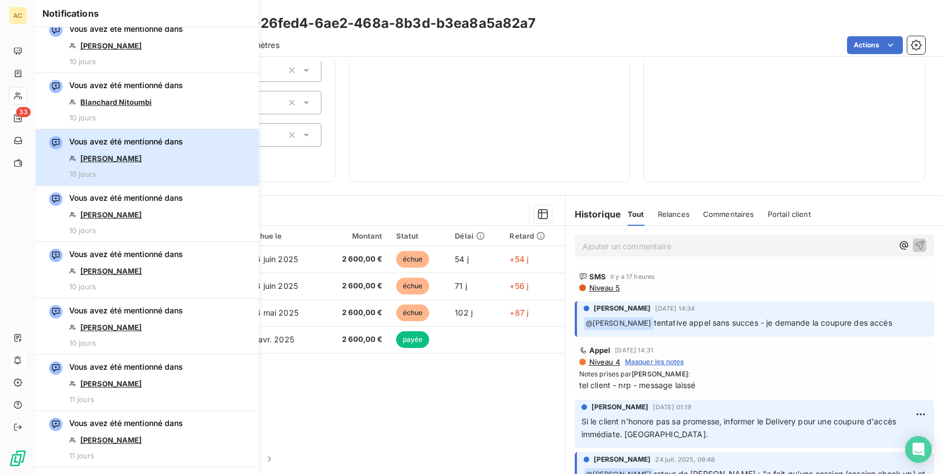
click at [170, 177] on div "Vous avez été mentionné dans [PERSON_NAME] 10 jours" at bounding box center [126, 157] width 114 height 42
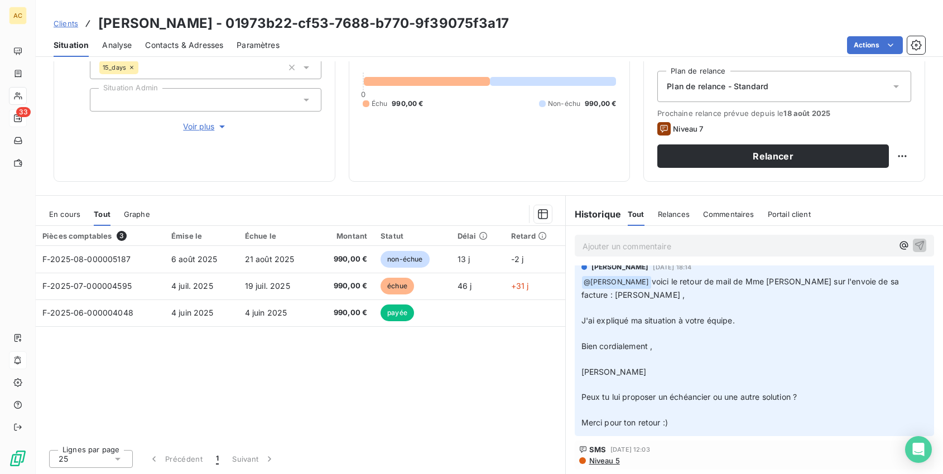
scroll to position [194, 0]
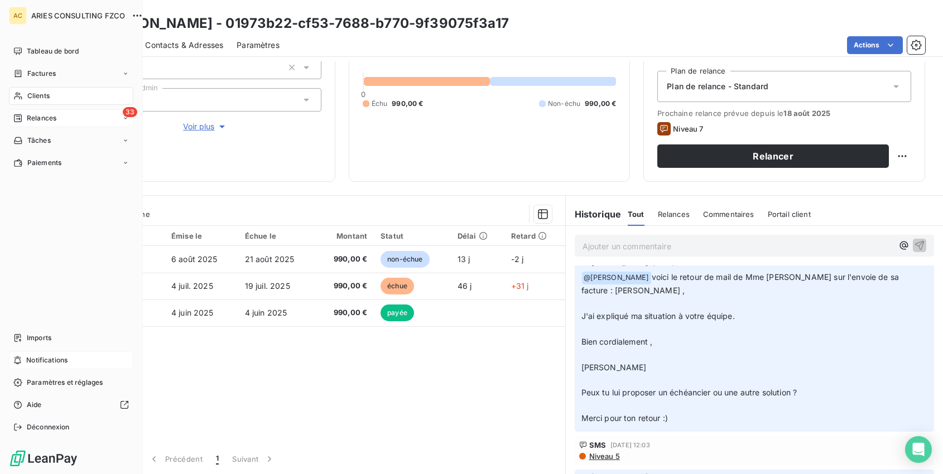
click at [56, 360] on span "Notifications" at bounding box center [46, 360] width 41 height 10
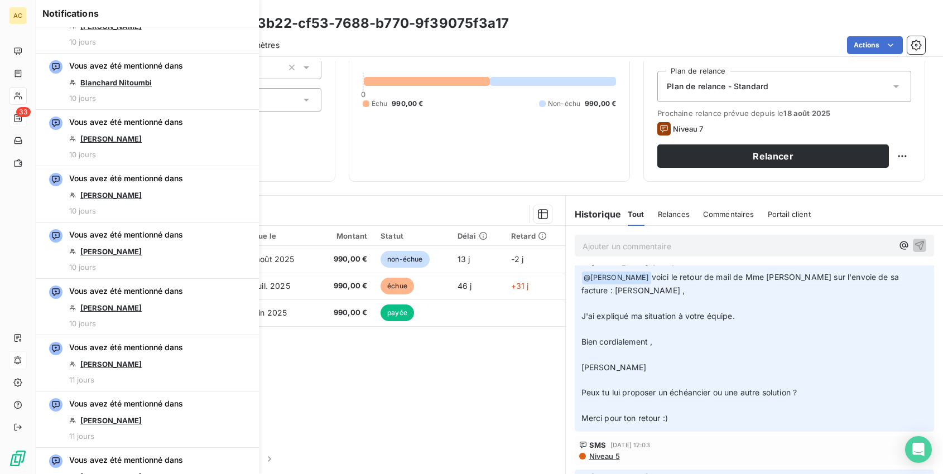
scroll to position [1796, 0]
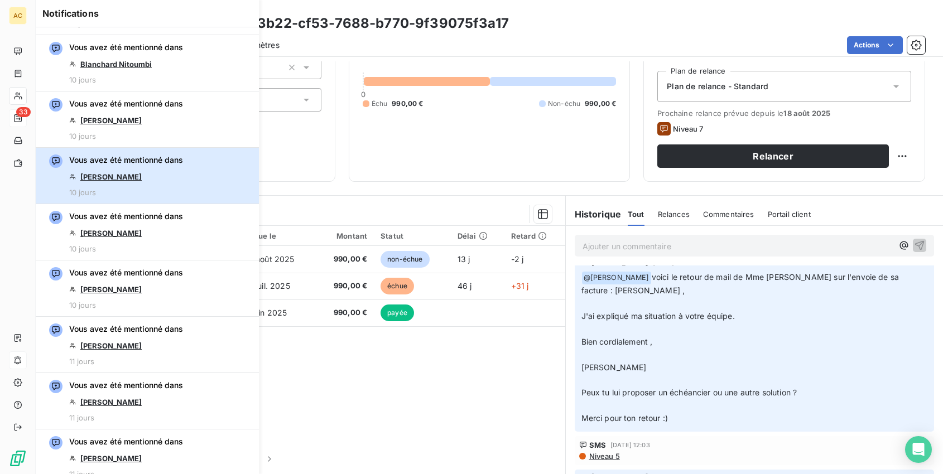
click at [199, 180] on button "Vous avez été mentionné dans [PERSON_NAME] 10 jours" at bounding box center [147, 176] width 223 height 56
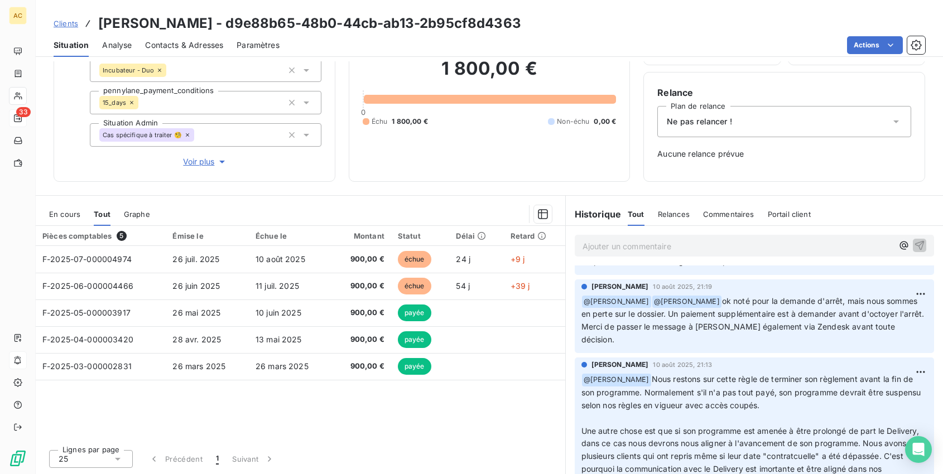
scroll to position [86, 0]
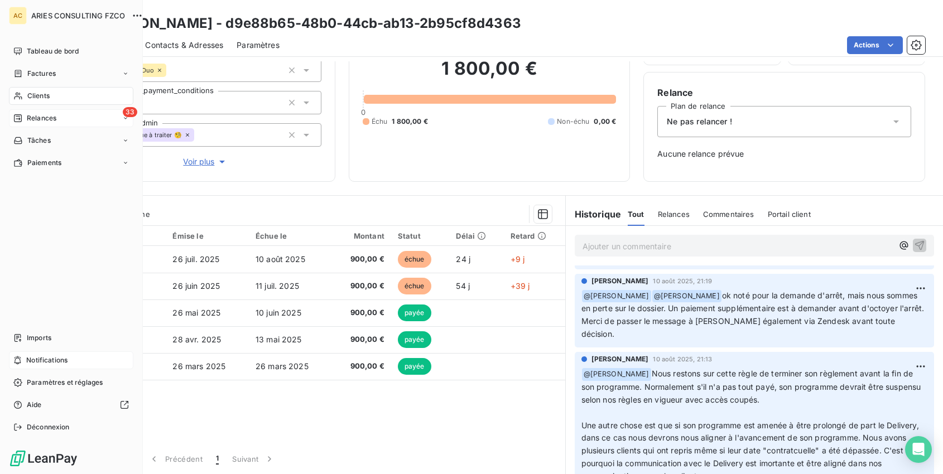
click at [49, 362] on span "Notifications" at bounding box center [46, 360] width 41 height 10
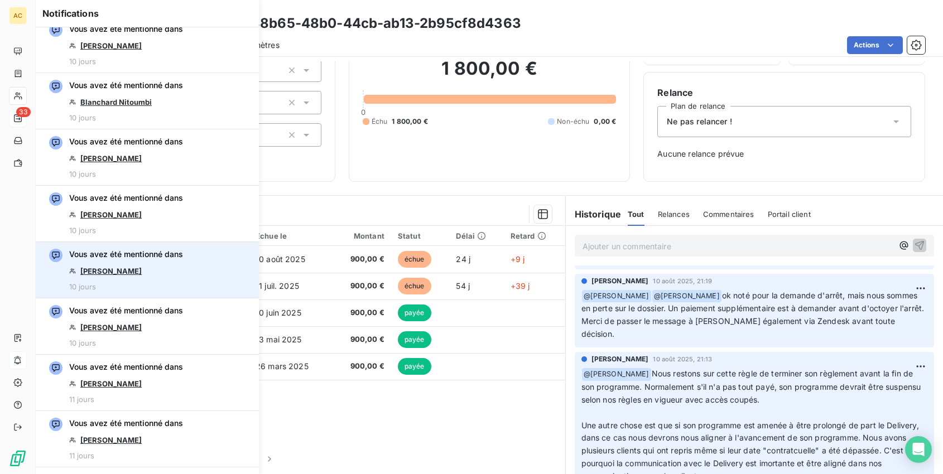
scroll to position [1762, 0]
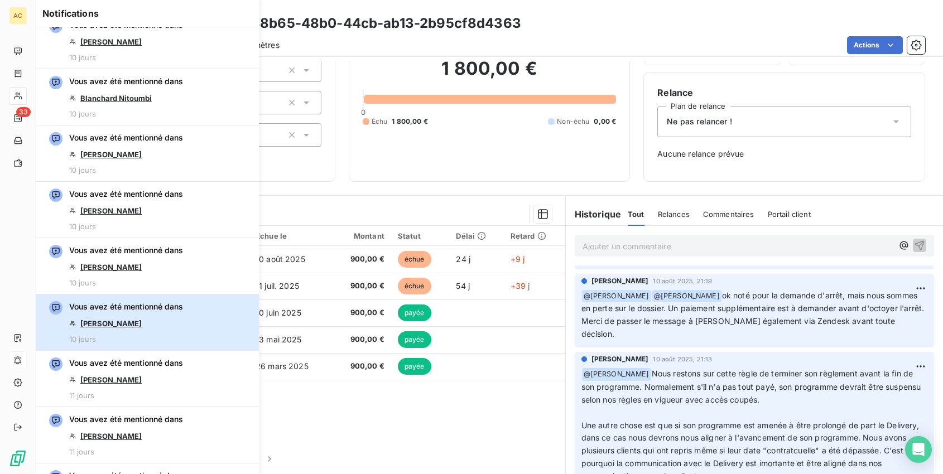
click at [146, 318] on div "Vous avez été mentionné dans [PERSON_NAME][GEOGRAPHIC_DATA] 10 jours" at bounding box center [126, 322] width 114 height 42
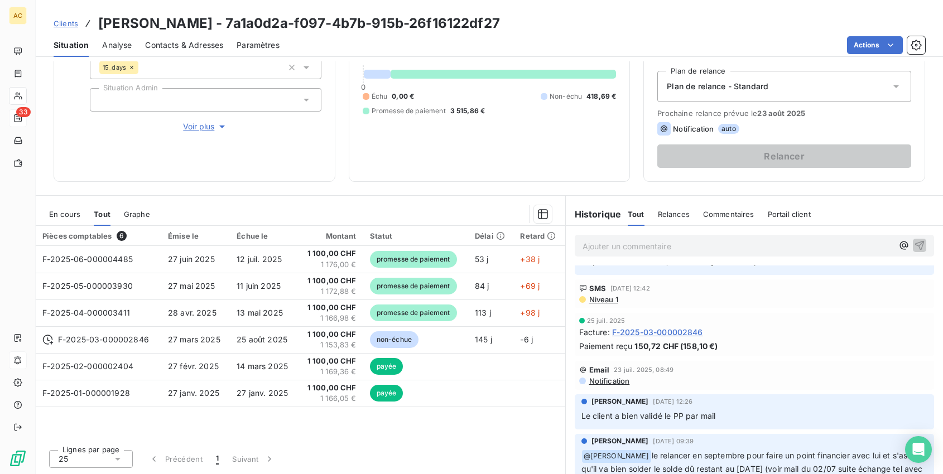
scroll to position [147, 0]
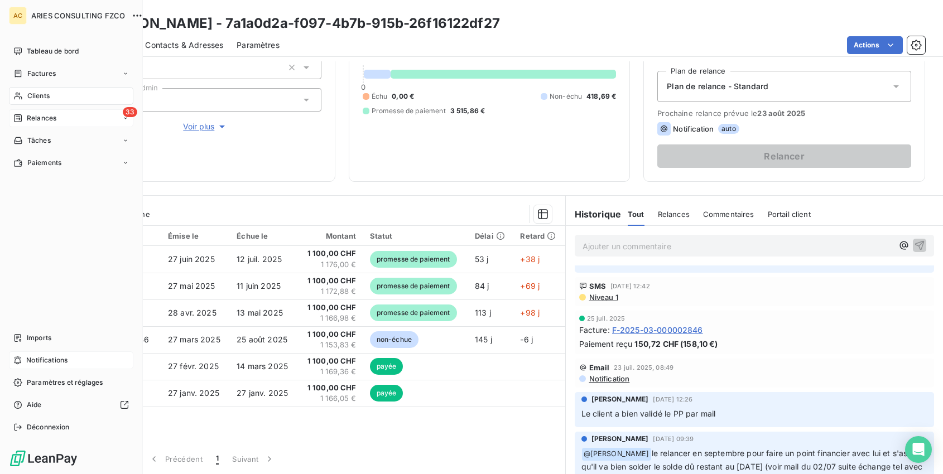
click at [42, 363] on span "Notifications" at bounding box center [46, 360] width 41 height 10
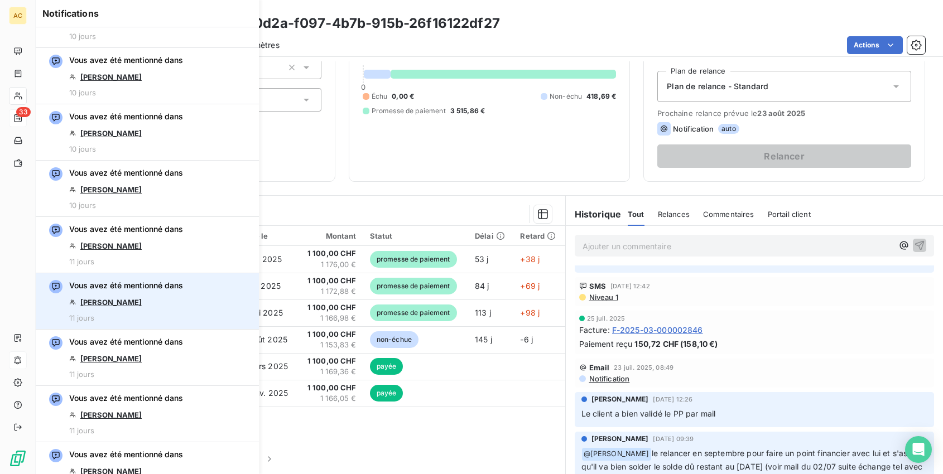
scroll to position [1910, 0]
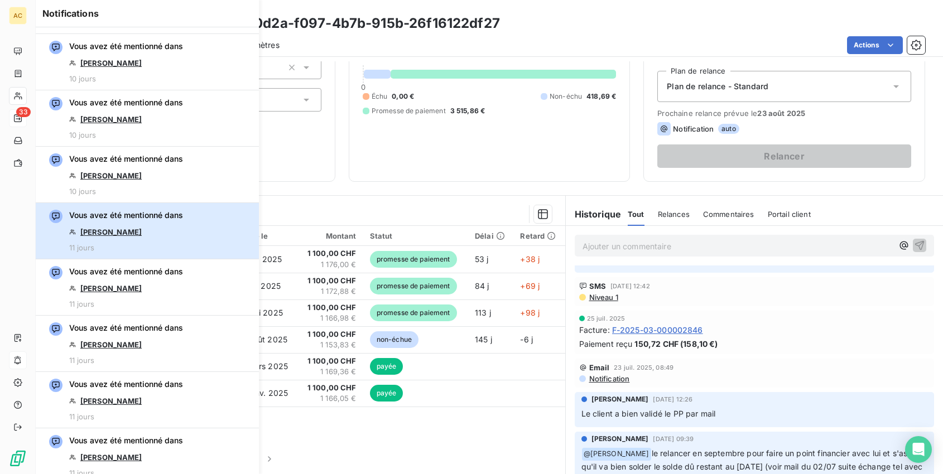
click at [180, 242] on div "Vous avez été mentionné dans [PERSON_NAME] 11 jours" at bounding box center [126, 231] width 114 height 42
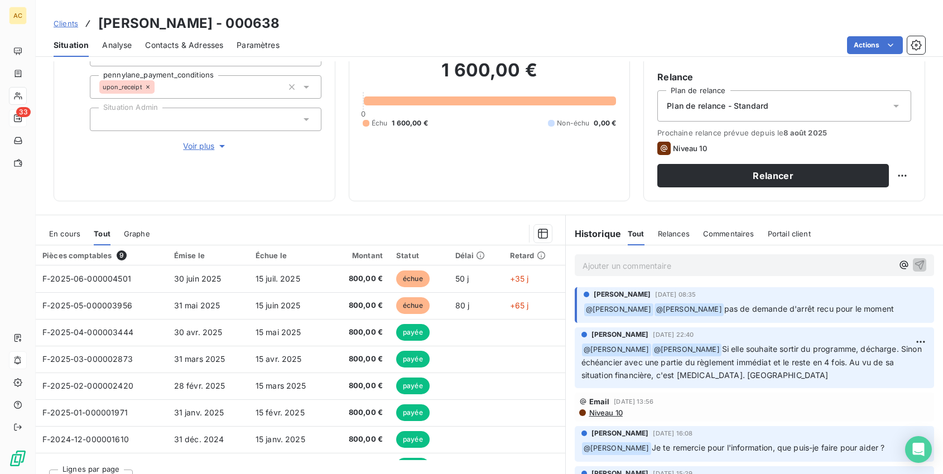
scroll to position [115, 0]
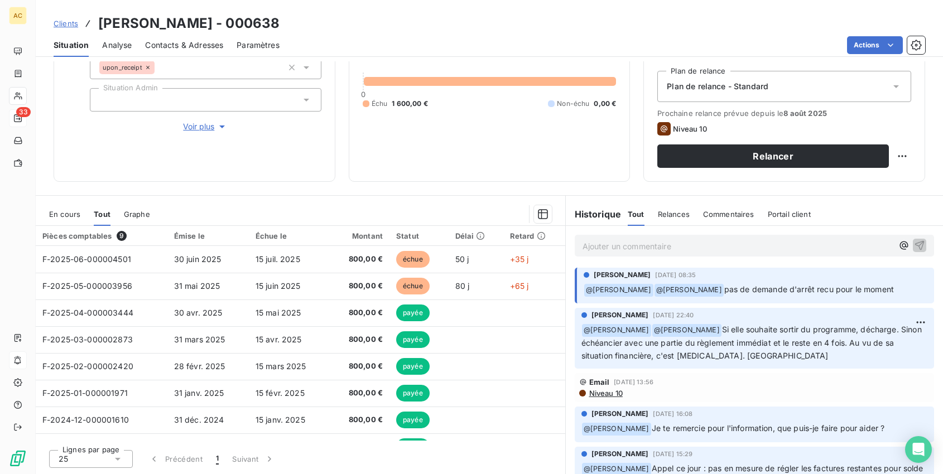
click at [197, 126] on span "Voir plus" at bounding box center [205, 126] width 45 height 11
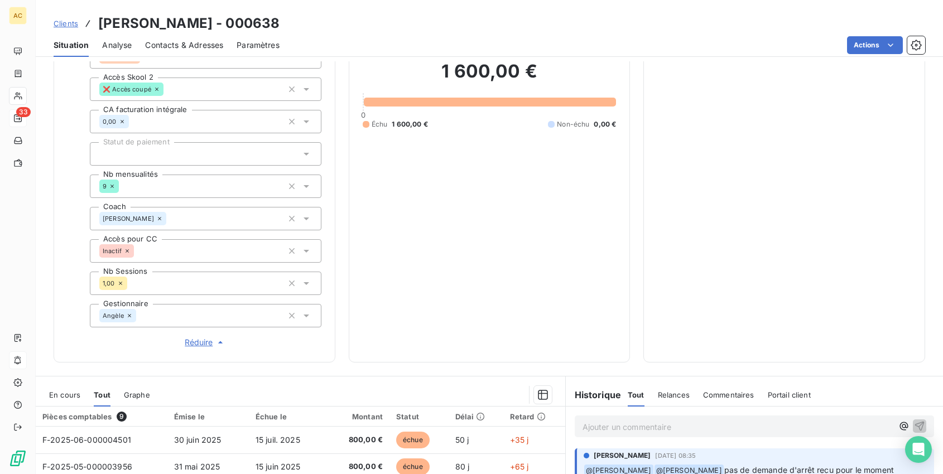
scroll to position [436, 0]
